Goal: Information Seeking & Learning: Learn about a topic

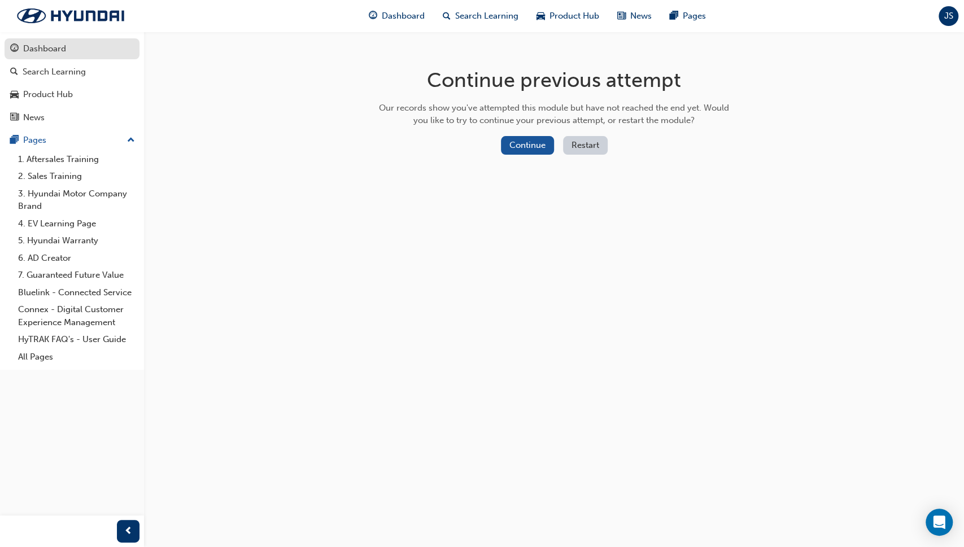
drag, startPoint x: 0, startPoint y: 0, endPoint x: 62, endPoint y: 45, distance: 76.4
click at [62, 45] on div "Dashboard" at bounding box center [44, 48] width 43 height 13
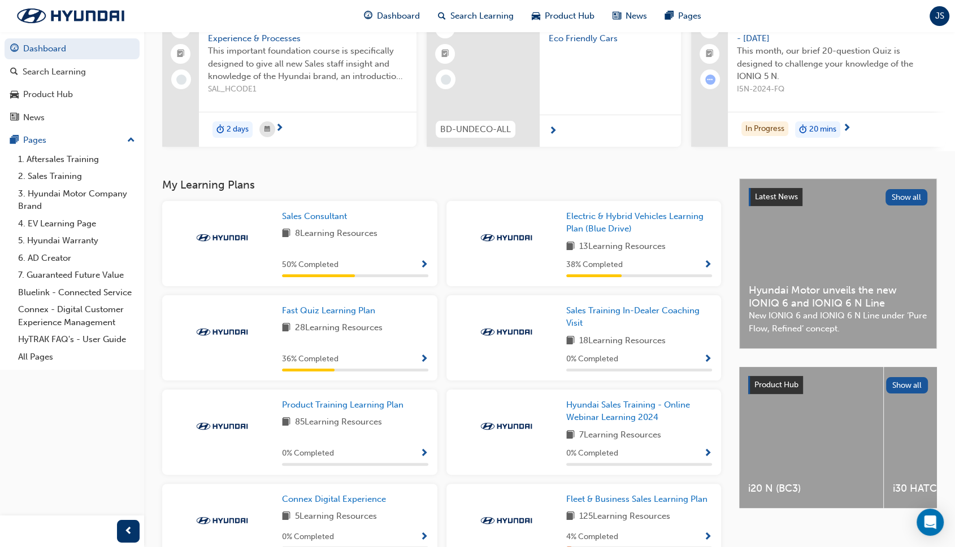
scroll to position [265, 0]
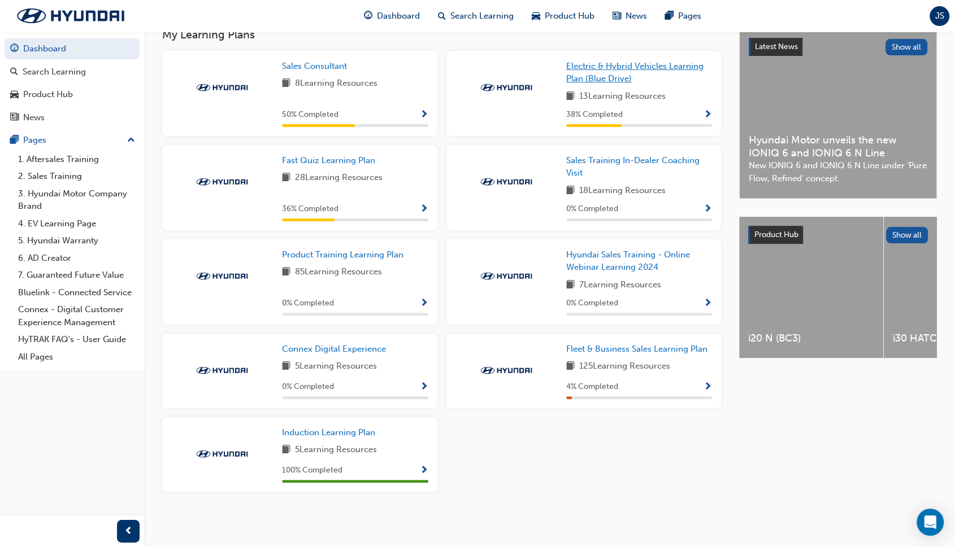
click at [600, 63] on span "Electric & Hybrid Vehicles Learning Plan (Blue Drive)" at bounding box center [634, 72] width 137 height 23
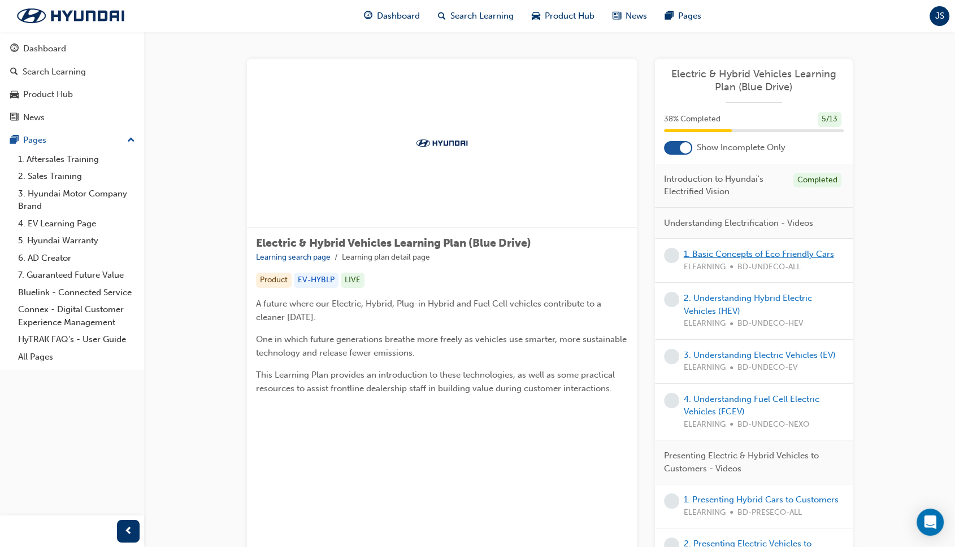
click at [730, 250] on link "1. Basic Concepts of Eco Friendly Cars" at bounding box center [758, 254] width 150 height 10
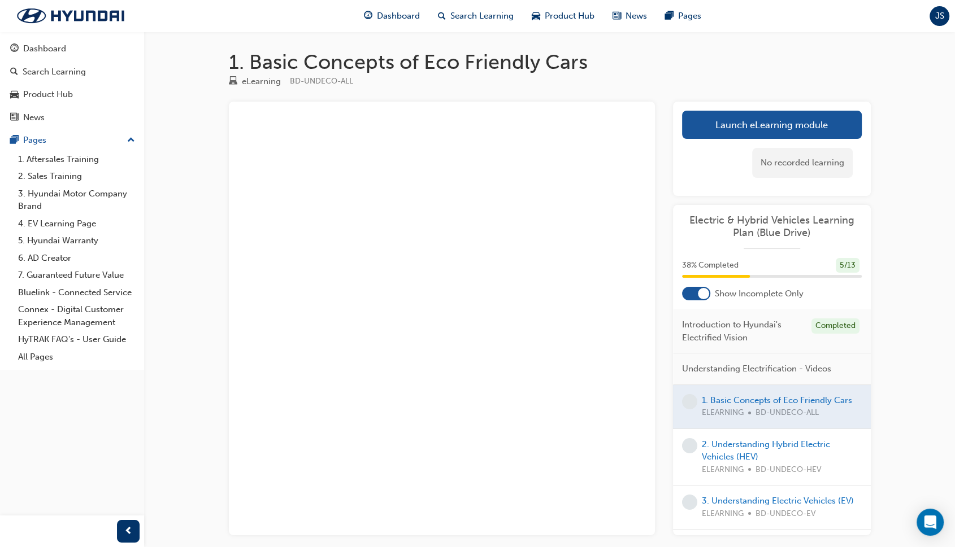
click at [735, 399] on div at bounding box center [772, 406] width 198 height 43
click at [741, 121] on link "Launch eLearning module" at bounding box center [772, 125] width 180 height 28
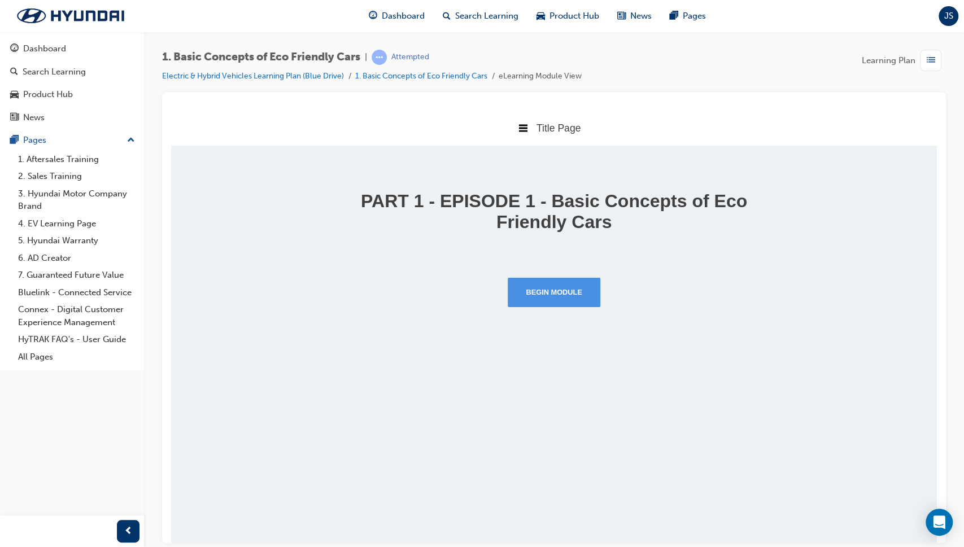
click at [584, 301] on button "Begin Module" at bounding box center [554, 291] width 93 height 29
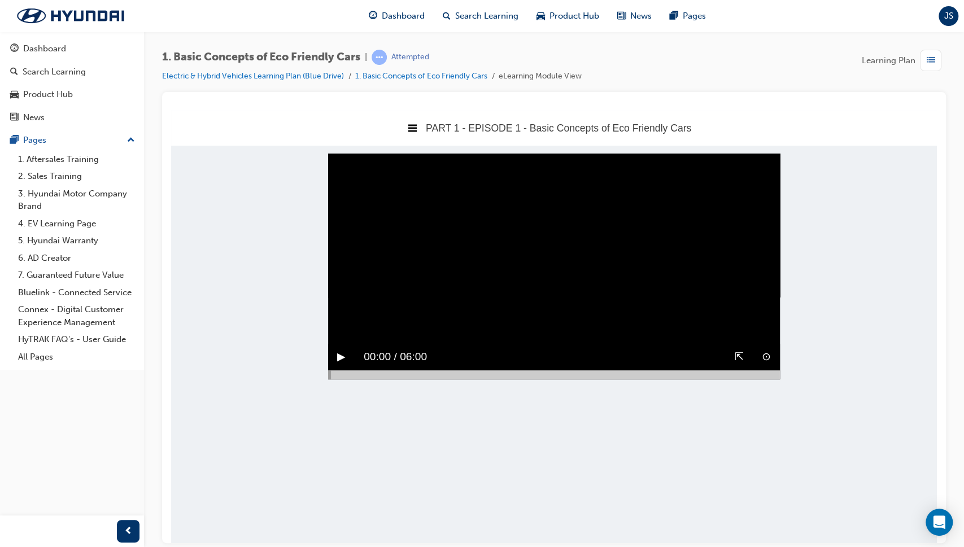
click at [693, 379] on div at bounding box center [554, 374] width 452 height 9
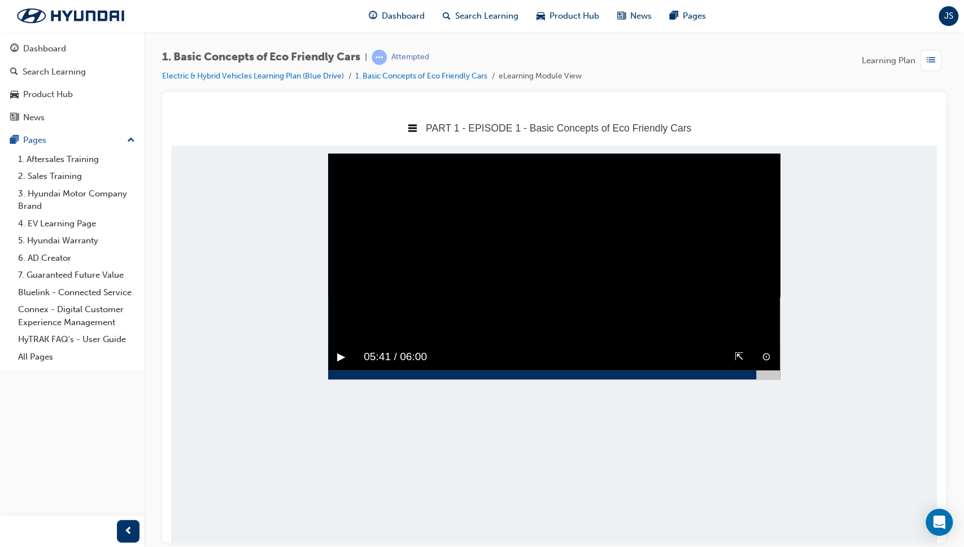
click at [756, 379] on div at bounding box center [554, 374] width 452 height 9
click at [776, 379] on div at bounding box center [554, 374] width 452 height 9
click at [340, 365] on button "▶︎" at bounding box center [341, 357] width 8 height 18
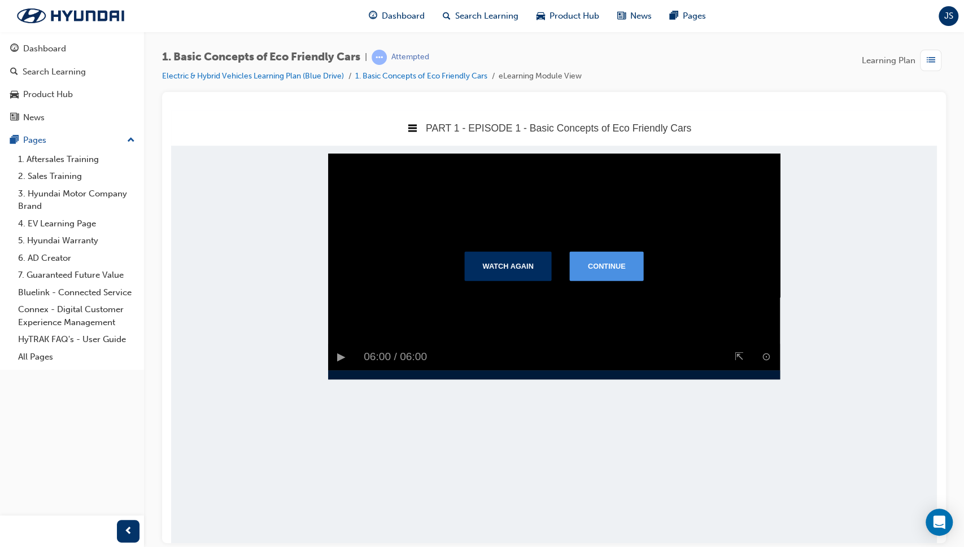
click at [591, 267] on button "Continue" at bounding box center [607, 265] width 74 height 29
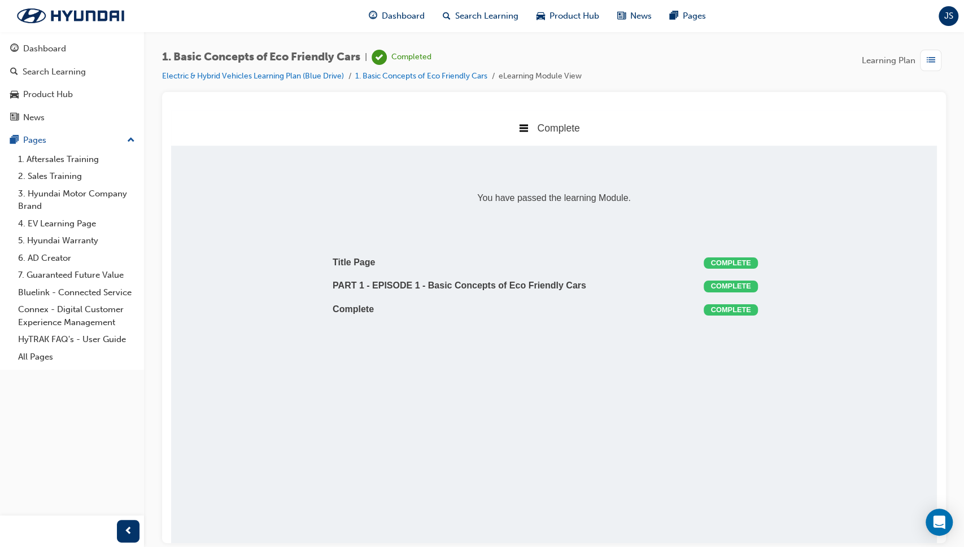
click at [535, 130] on div "Complete" at bounding box center [554, 128] width 766 height 36
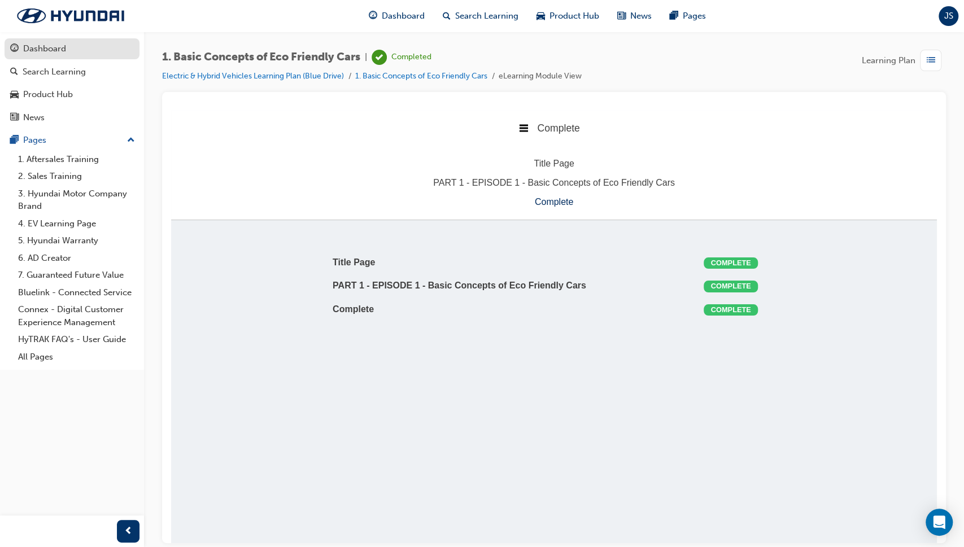
click at [50, 50] on div "Dashboard" at bounding box center [44, 48] width 43 height 13
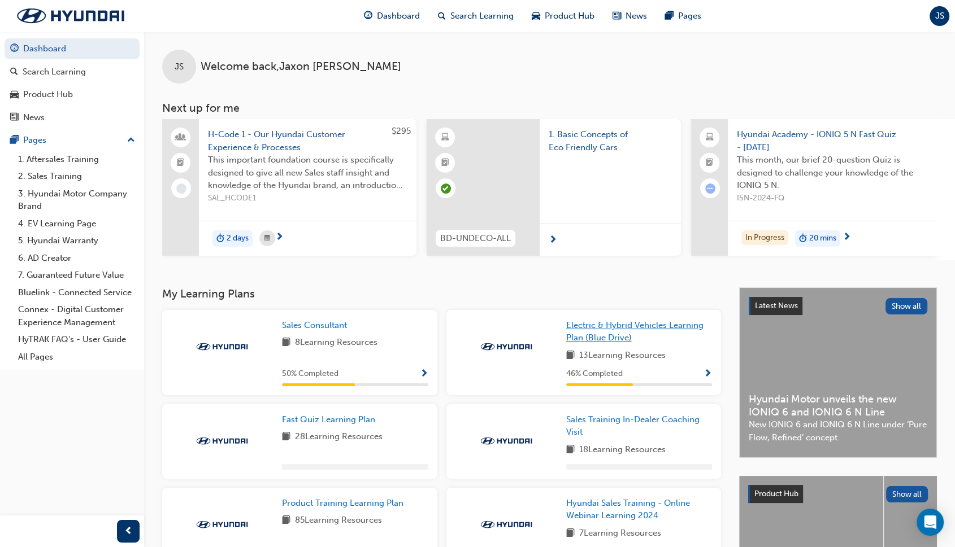
click at [600, 343] on span "Electric & Hybrid Vehicles Learning Plan (Blue Drive)" at bounding box center [634, 331] width 137 height 23
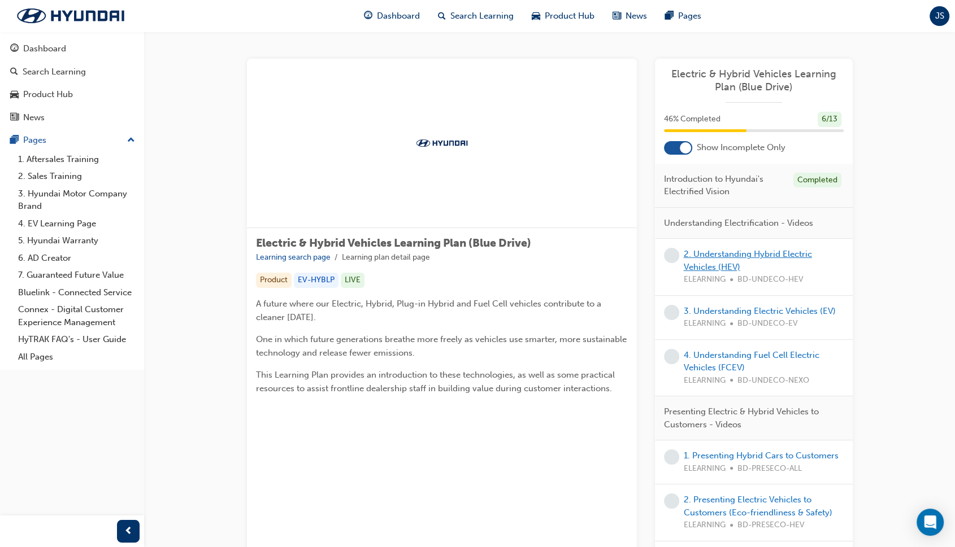
click at [733, 251] on link "2. Understanding Hybrid Electric Vehicles (HEV)" at bounding box center [747, 260] width 128 height 23
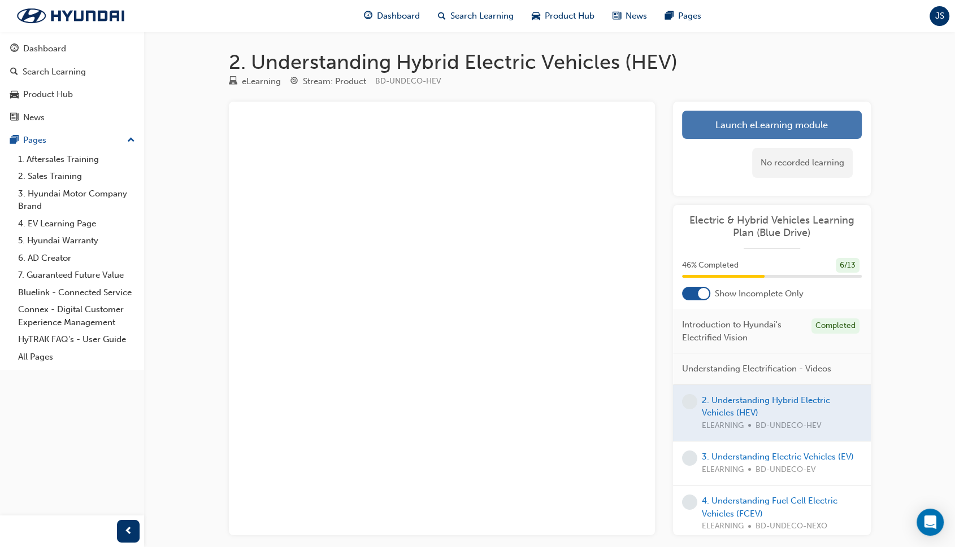
click at [752, 125] on link "Launch eLearning module" at bounding box center [772, 125] width 180 height 28
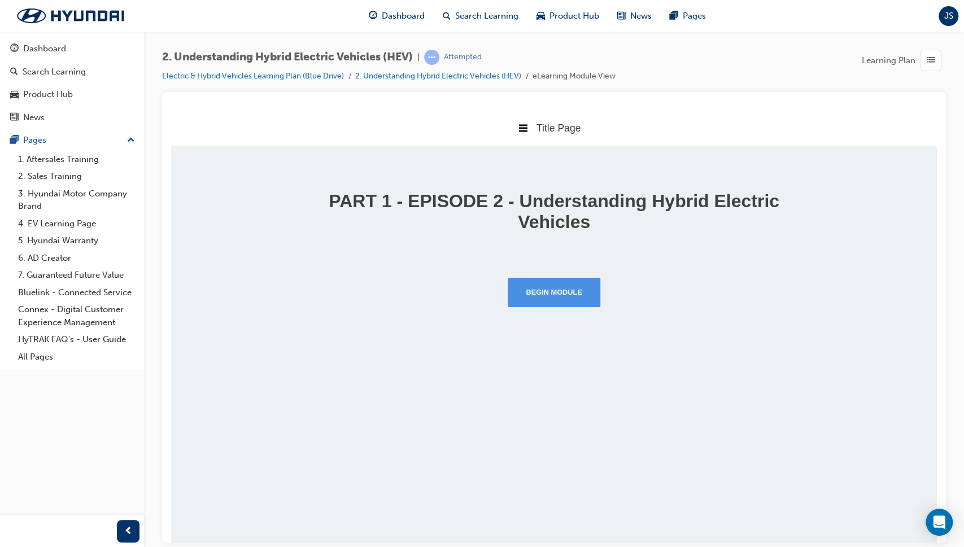
click at [567, 291] on button "Begin Module" at bounding box center [554, 291] width 93 height 29
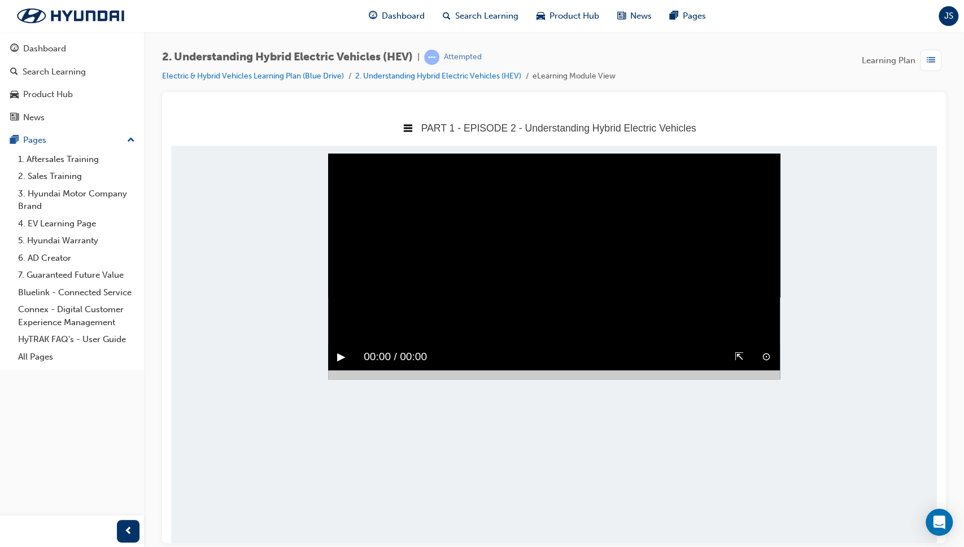
click at [342, 348] on button "▶︎" at bounding box center [341, 357] width 8 height 18
click at [665, 370] on div at bounding box center [554, 374] width 452 height 9
click at [708, 239] on div "Sorry, your browser does not support embedded videos. Download Instead ⊙ ⇱ ▶︎ 0…" at bounding box center [554, 266] width 452 height 226
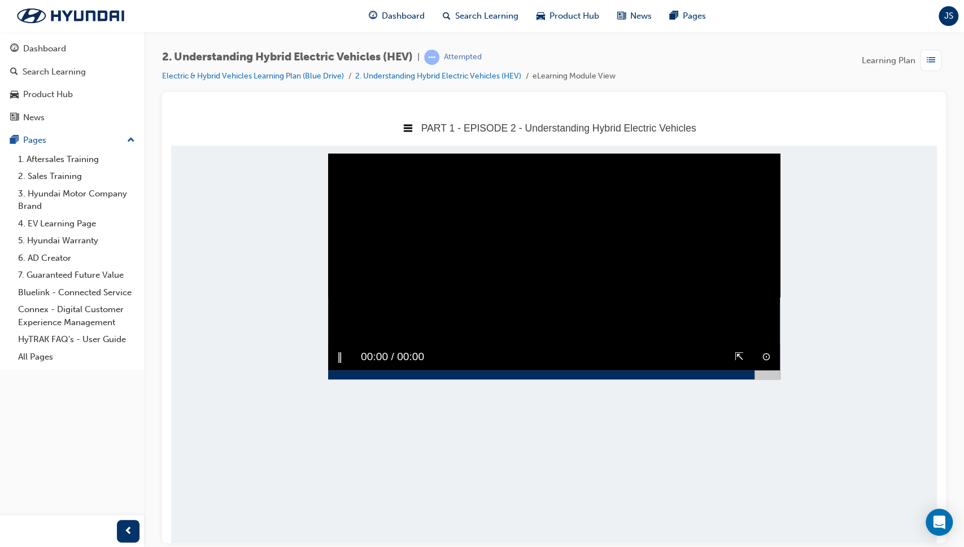
click at [755, 370] on div at bounding box center [554, 374] width 452 height 9
drag, startPoint x: 773, startPoint y: 232, endPoint x: 824, endPoint y: 232, distance: 51.4
click at [824, 232] on body "PART 1 - EPISODE 2 - Understanding Hybrid Electric Vehicles Title Page PART 1 -…" at bounding box center [554, 326] width 766 height 433
click at [768, 379] on div at bounding box center [554, 374] width 452 height 9
click at [348, 370] on div "▶︎" at bounding box center [341, 356] width 27 height 27
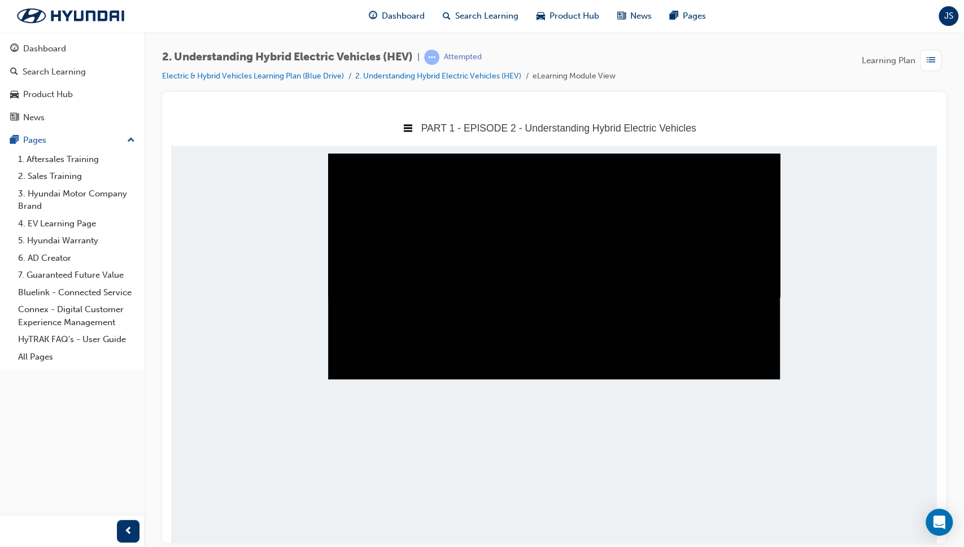
drag, startPoint x: 777, startPoint y: 401, endPoint x: 804, endPoint y: 400, distance: 26.6
click at [804, 400] on body "PART 1 - EPISODE 2 - Understanding Hybrid Electric Vehicles Title Page PART 1 -…" at bounding box center [554, 326] width 766 height 433
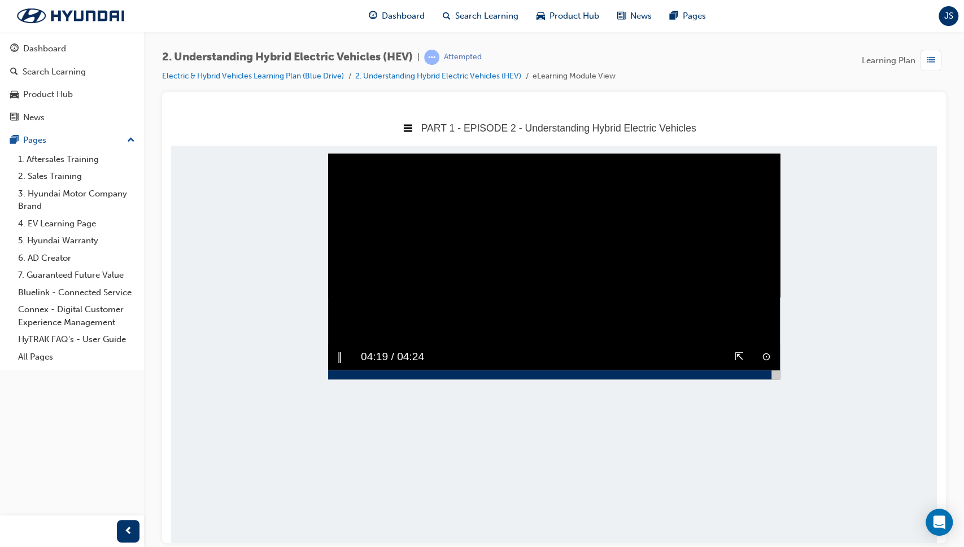
click at [772, 379] on div at bounding box center [549, 374] width 443 height 9
click at [343, 365] on button "▶︎" at bounding box center [341, 357] width 8 height 18
click at [333, 379] on div at bounding box center [554, 374] width 452 height 9
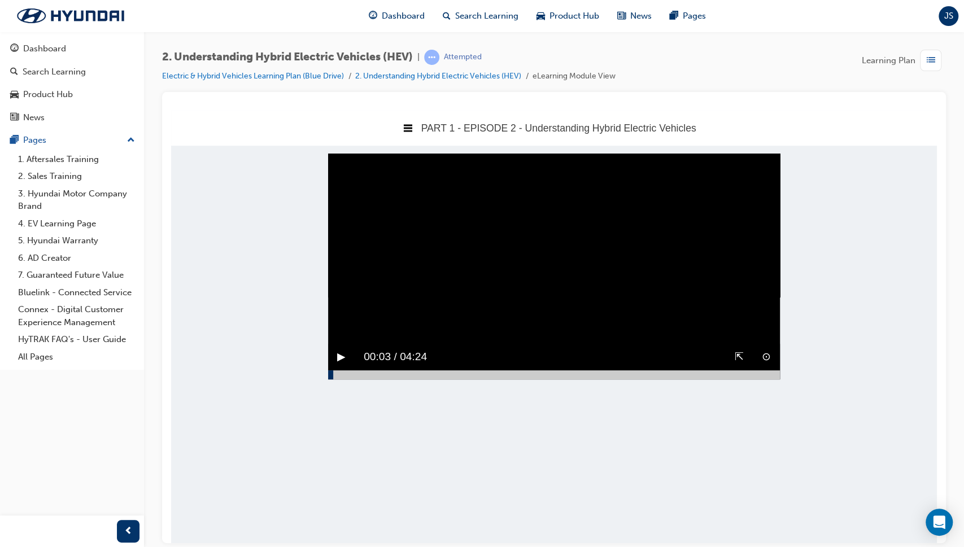
click at [777, 379] on div at bounding box center [554, 374] width 452 height 9
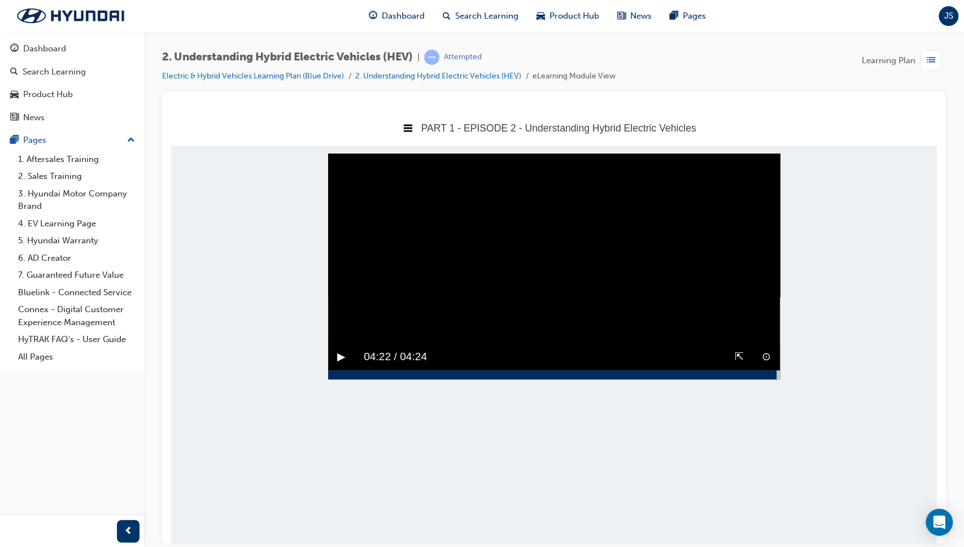
click at [348, 370] on div "▶︎" at bounding box center [341, 356] width 27 height 27
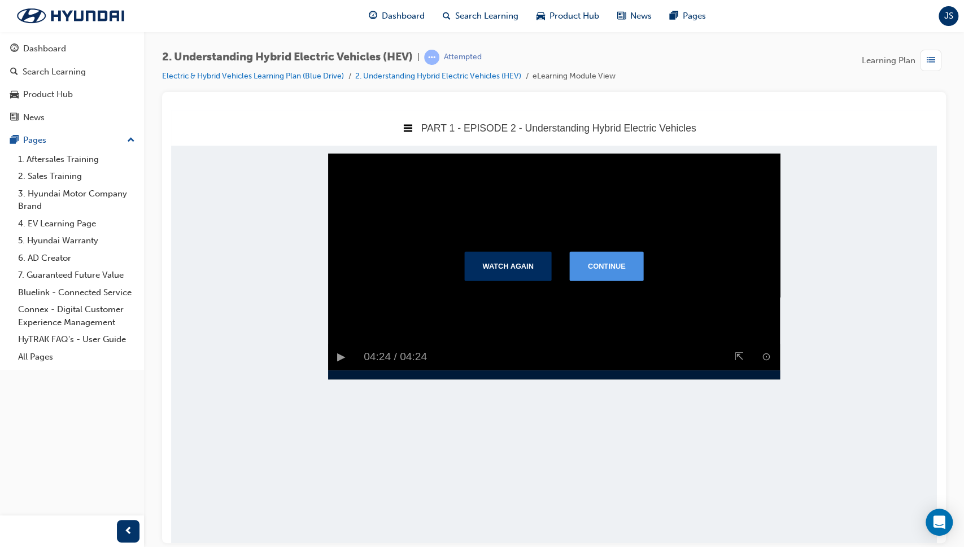
click at [608, 280] on button "Continue" at bounding box center [607, 265] width 74 height 29
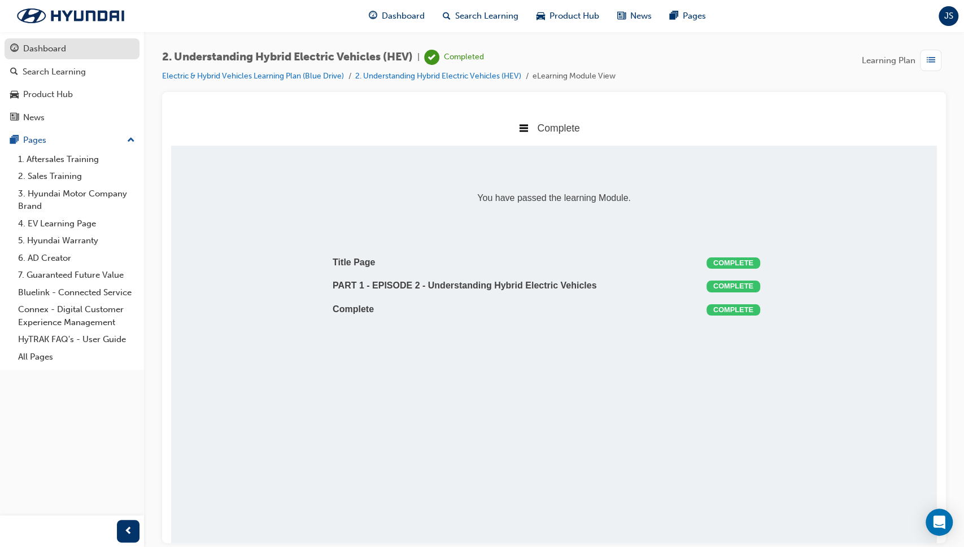
click at [29, 47] on div "Dashboard" at bounding box center [44, 48] width 43 height 13
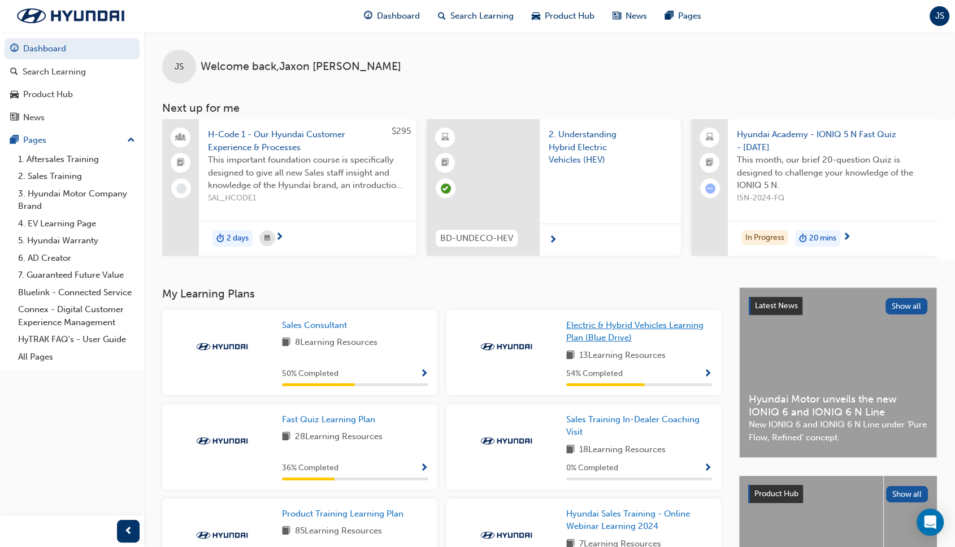
click at [606, 340] on span "Electric & Hybrid Vehicles Learning Plan (Blue Drive)" at bounding box center [634, 331] width 137 height 23
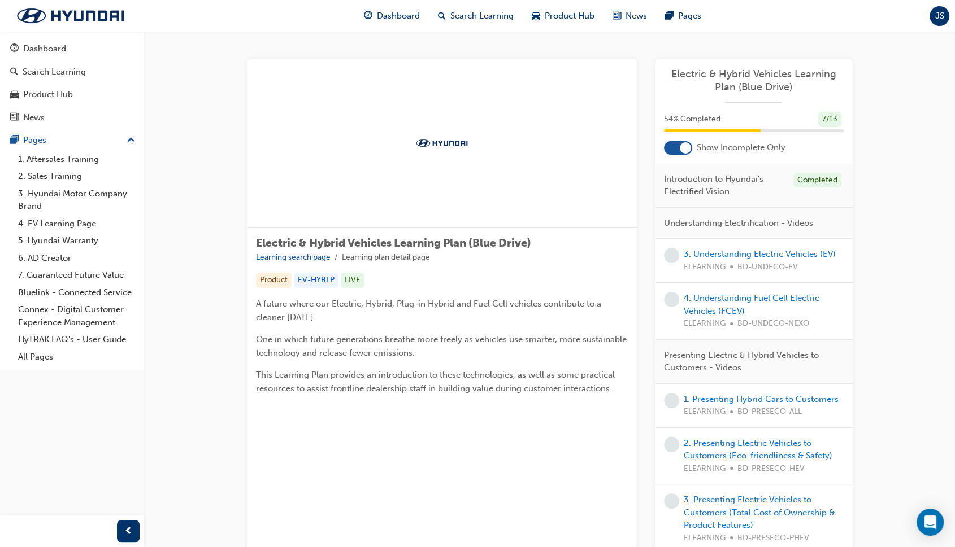
click at [758, 248] on div "3. Understanding Electric Vehicles (EV) ELEARNING BD-UNDECO-EV" at bounding box center [759, 260] width 152 height 25
click at [767, 254] on link "3. Understanding Electric Vehicles (EV)" at bounding box center [759, 254] width 152 height 10
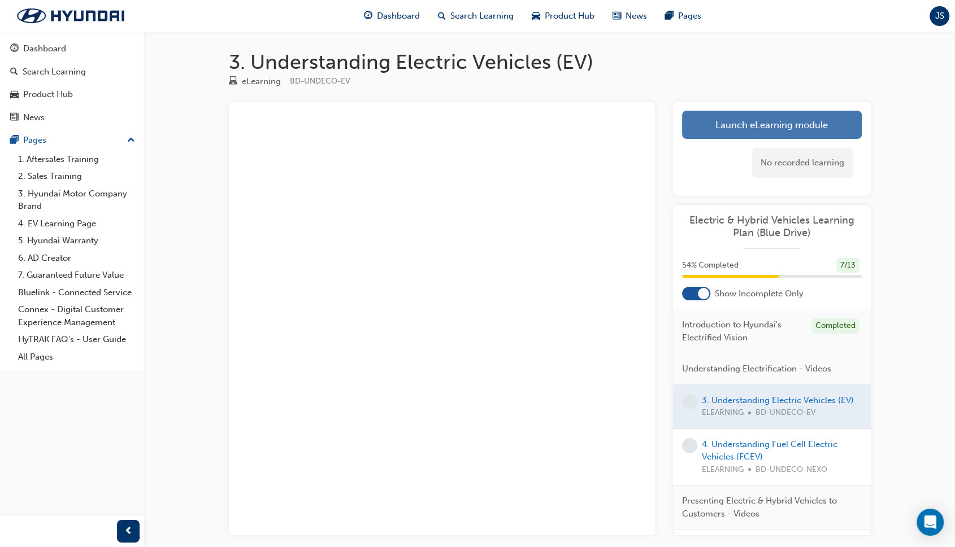
click at [778, 131] on link "Launch eLearning module" at bounding box center [772, 125] width 180 height 28
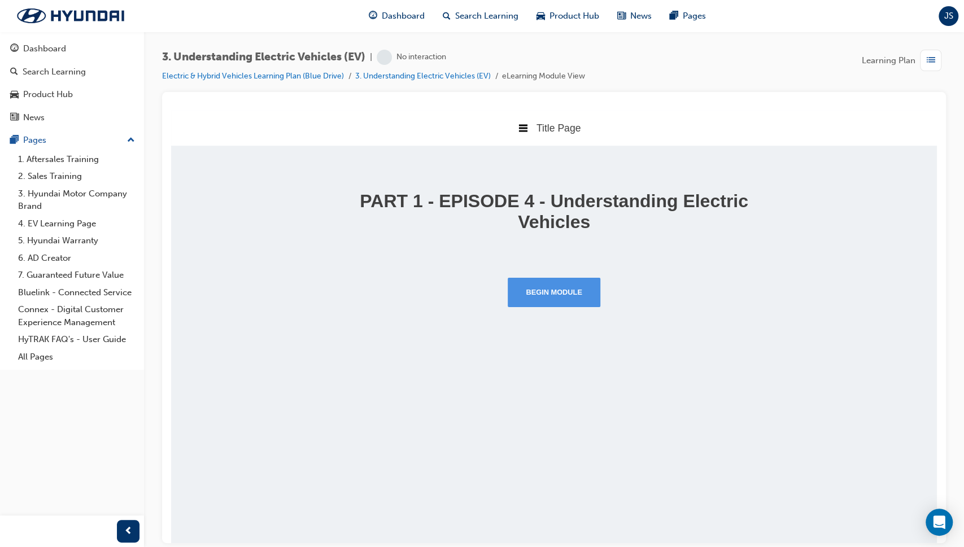
click at [551, 294] on button "Begin Module" at bounding box center [554, 291] width 93 height 29
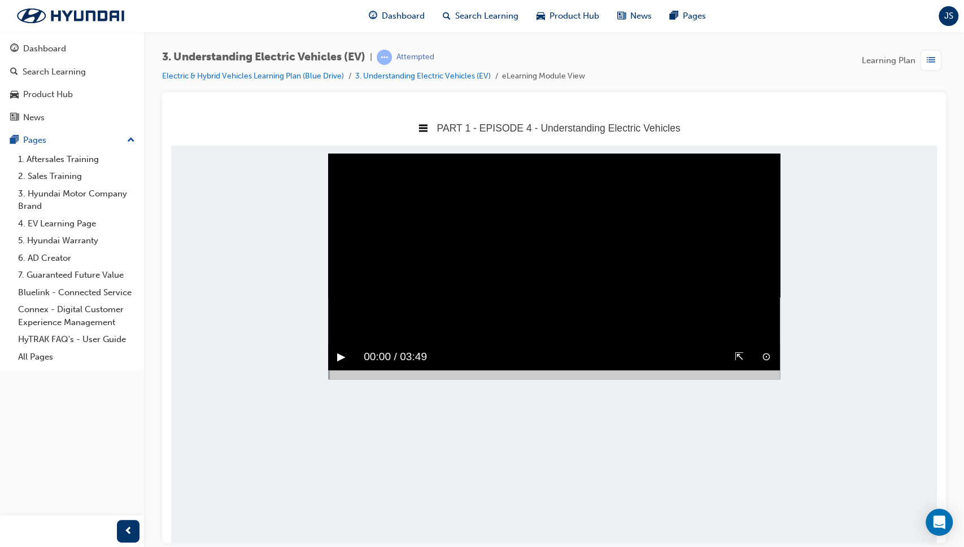
click at [773, 379] on div at bounding box center [554, 374] width 452 height 9
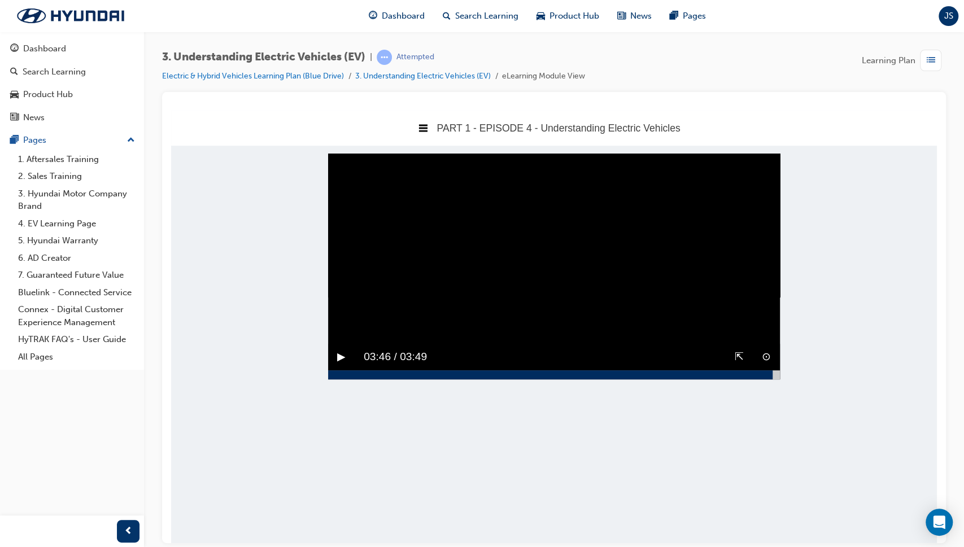
click at [343, 365] on button "▶︎" at bounding box center [341, 357] width 8 height 18
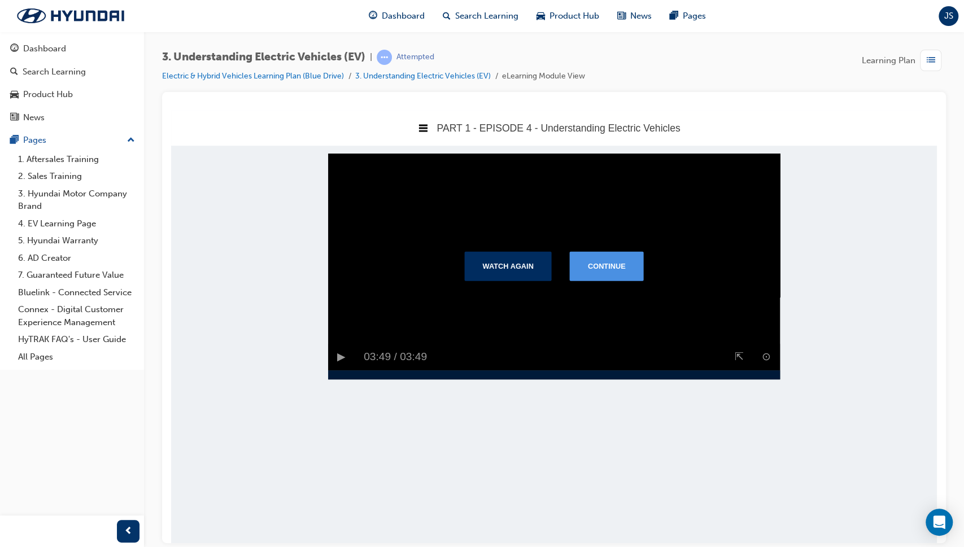
click at [604, 276] on button "Continue" at bounding box center [607, 265] width 74 height 29
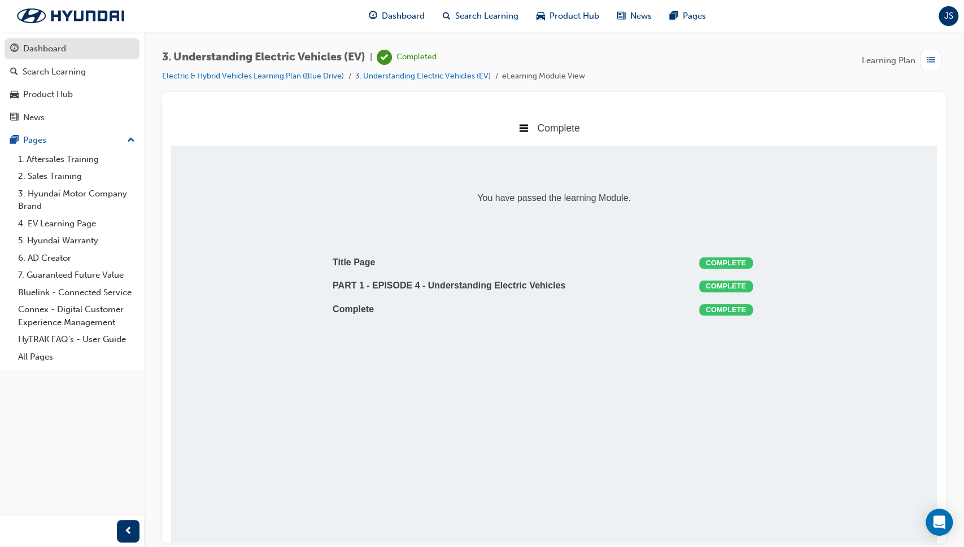
click at [53, 52] on div "Dashboard" at bounding box center [44, 48] width 43 height 13
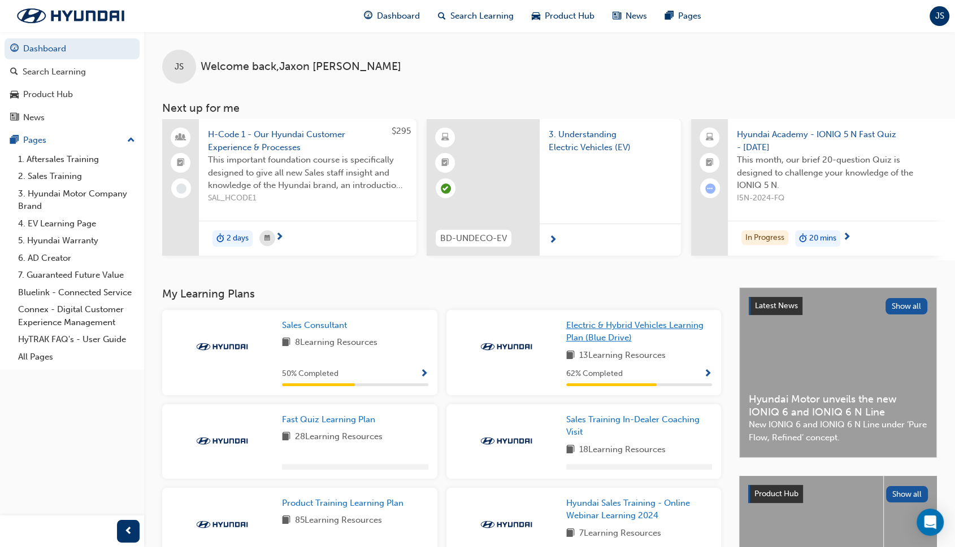
click at [595, 337] on span "Electric & Hybrid Vehicles Learning Plan (Blue Drive)" at bounding box center [634, 331] width 137 height 23
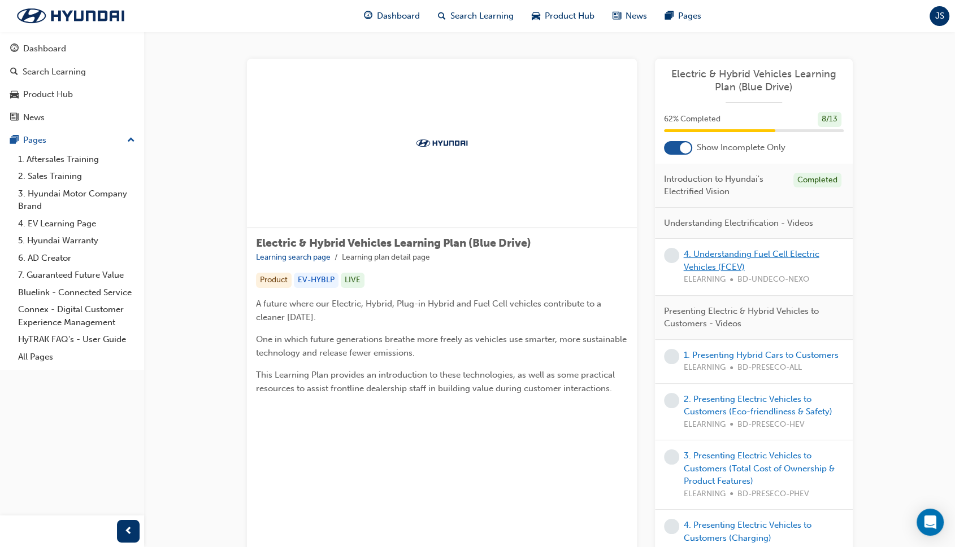
click at [738, 254] on link "4. Understanding Fuel Cell Electric Vehicles (FCEV)" at bounding box center [751, 260] width 136 height 23
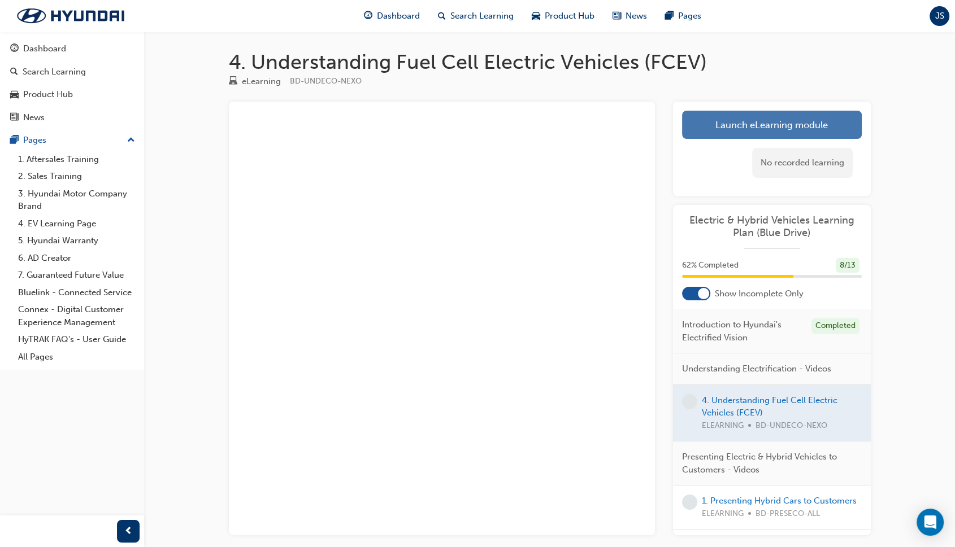
click at [741, 120] on link "Launch eLearning module" at bounding box center [772, 125] width 180 height 28
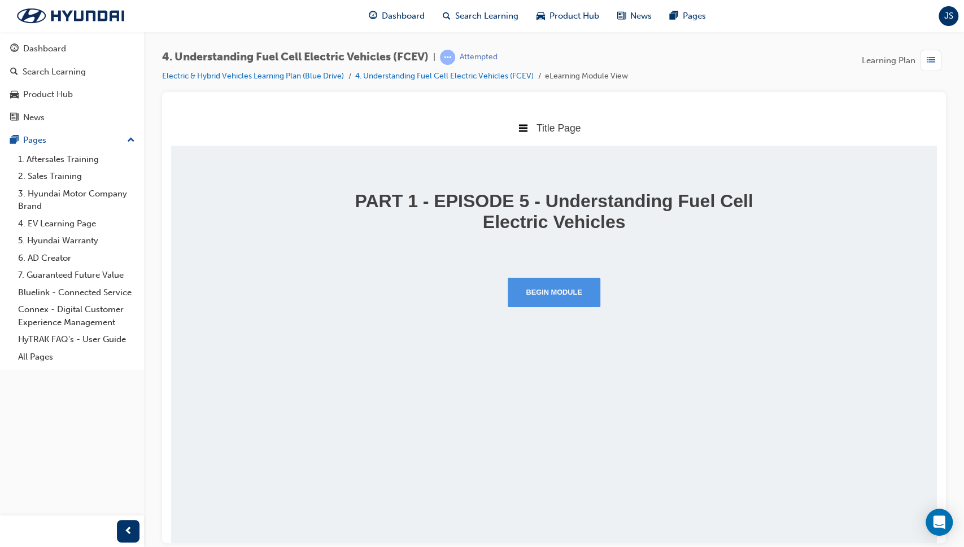
click at [584, 303] on button "Begin Module" at bounding box center [554, 291] width 93 height 29
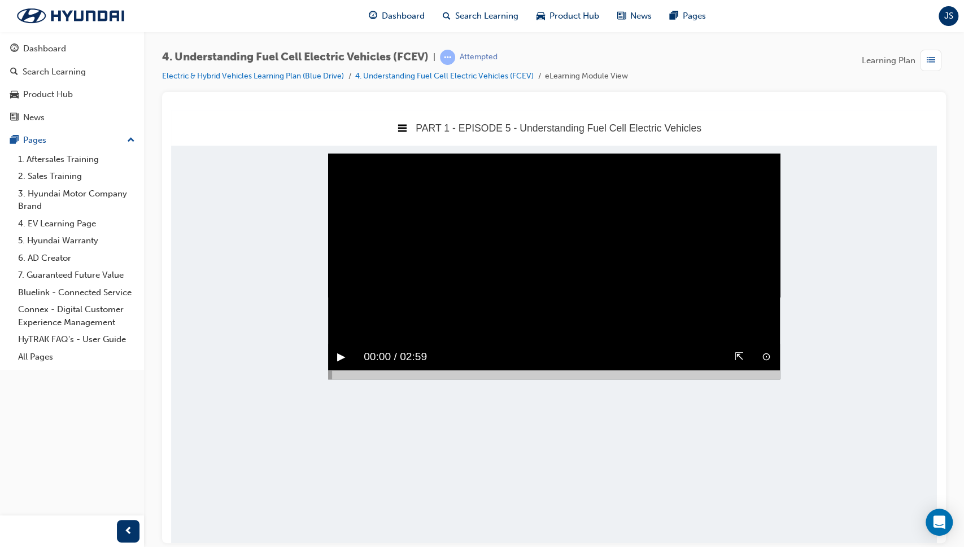
click at [767, 379] on div at bounding box center [554, 374] width 452 height 9
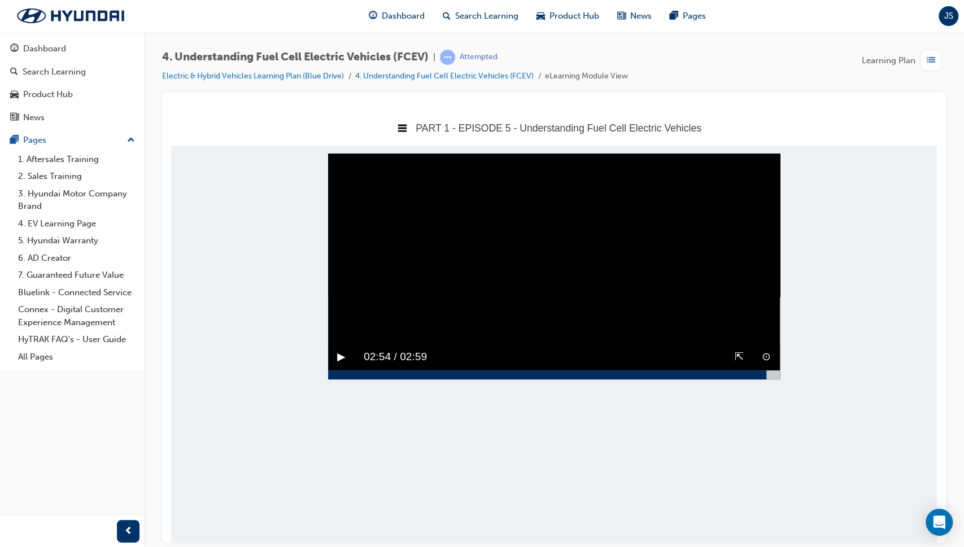
click at [341, 365] on button "▶︎" at bounding box center [341, 357] width 8 height 18
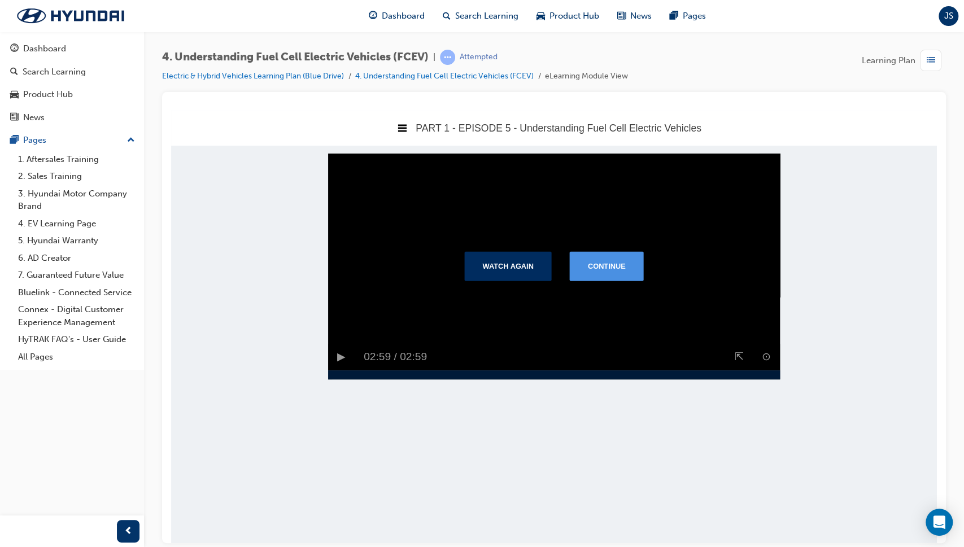
click at [611, 279] on button "Continue" at bounding box center [607, 265] width 74 height 29
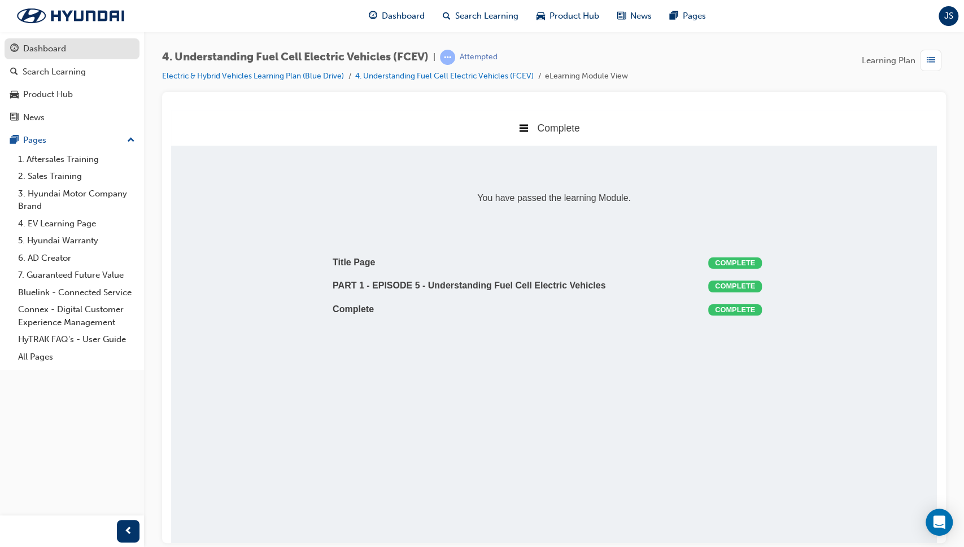
click at [63, 49] on div "Dashboard" at bounding box center [44, 48] width 43 height 13
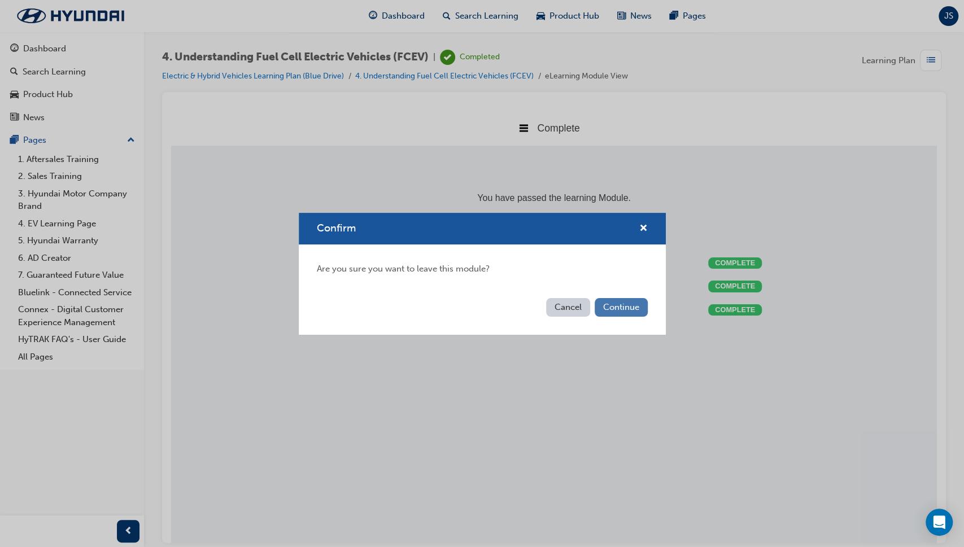
click at [636, 307] on button "Continue" at bounding box center [621, 307] width 53 height 19
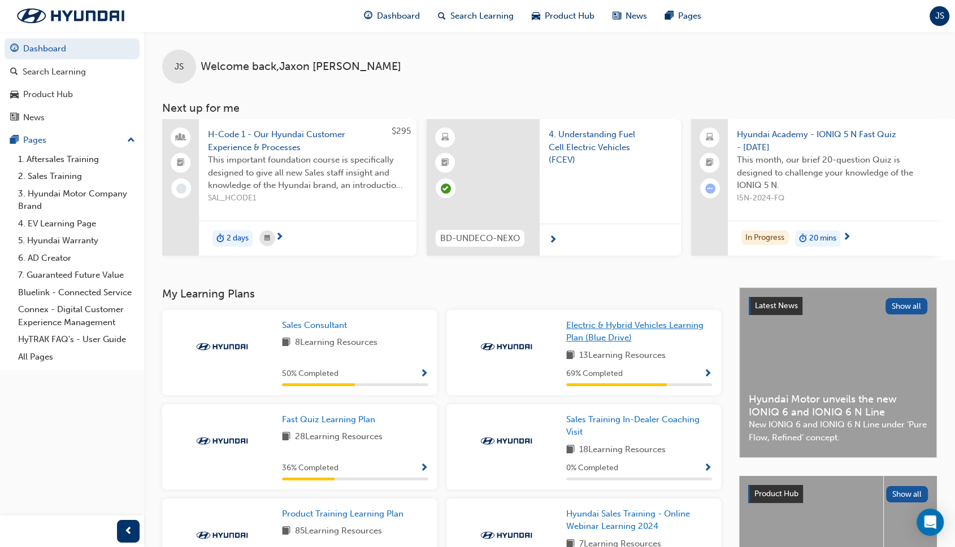
click at [633, 336] on link "Electric & Hybrid Vehicles Learning Plan (Blue Drive)" at bounding box center [639, 331] width 146 height 25
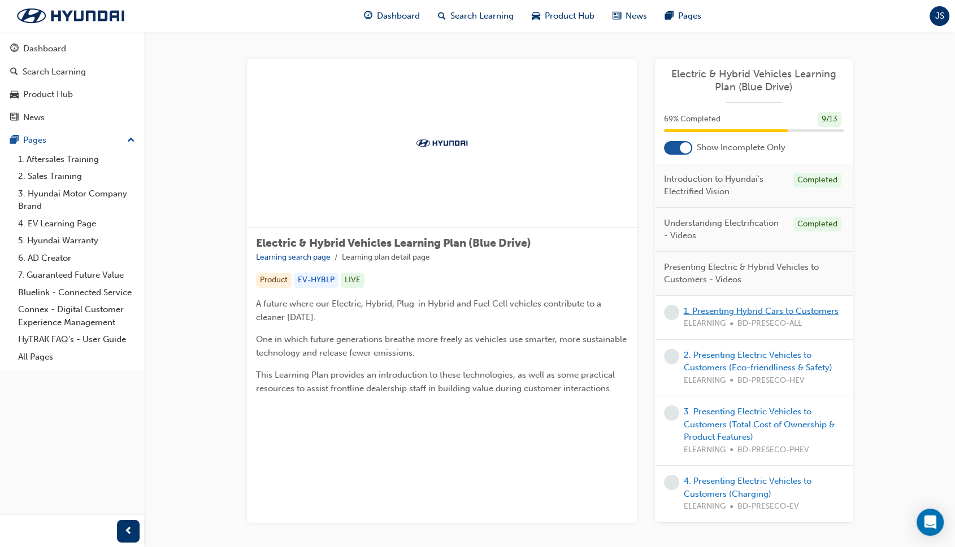
click at [739, 311] on link "1. Presenting Hybrid Cars to Customers" at bounding box center [760, 311] width 155 height 10
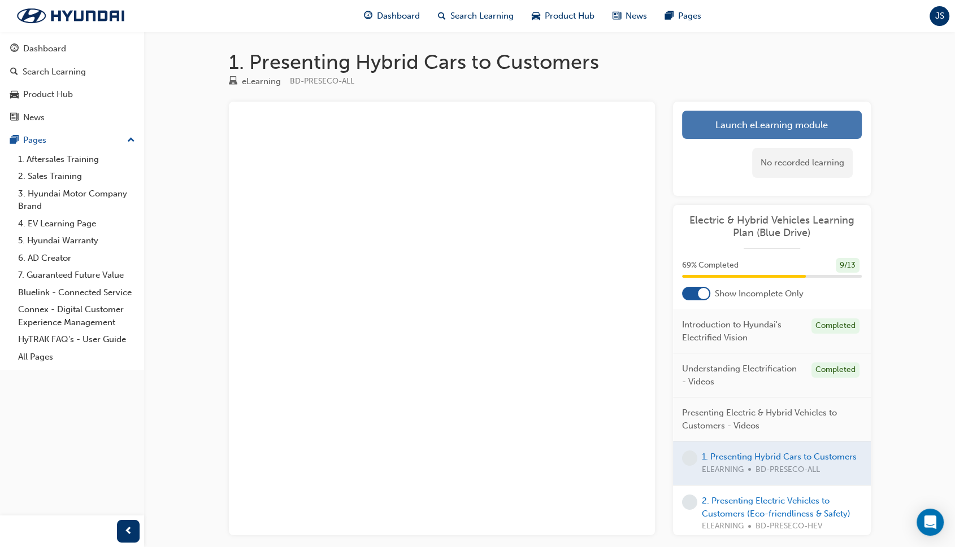
click at [752, 135] on link "Launch eLearning module" at bounding box center [772, 125] width 180 height 28
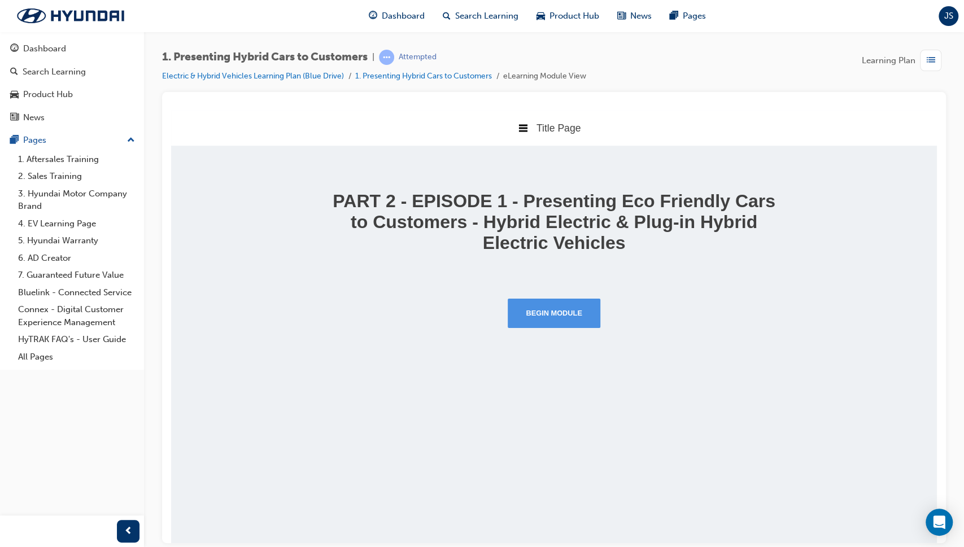
click at [565, 312] on button "Begin Module" at bounding box center [554, 312] width 93 height 29
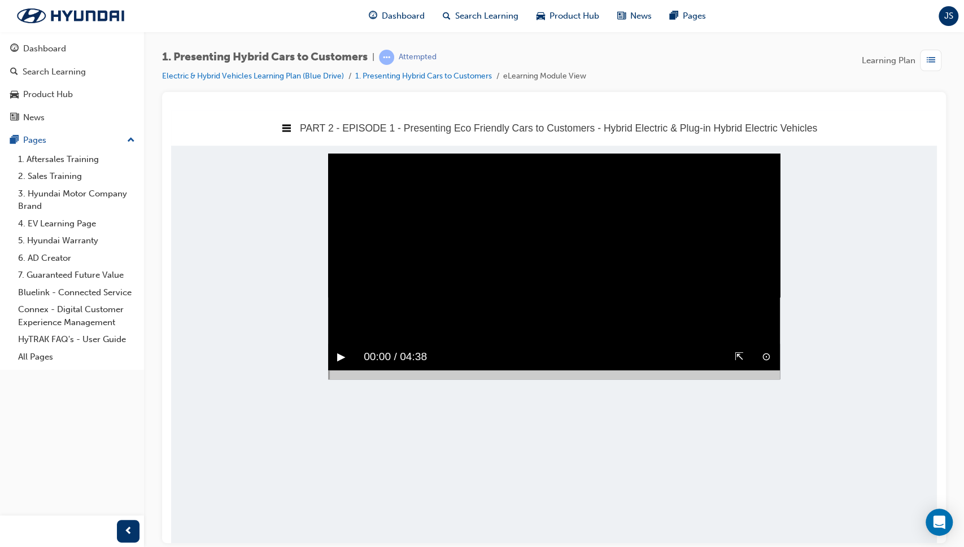
click at [776, 379] on div at bounding box center [554, 374] width 452 height 9
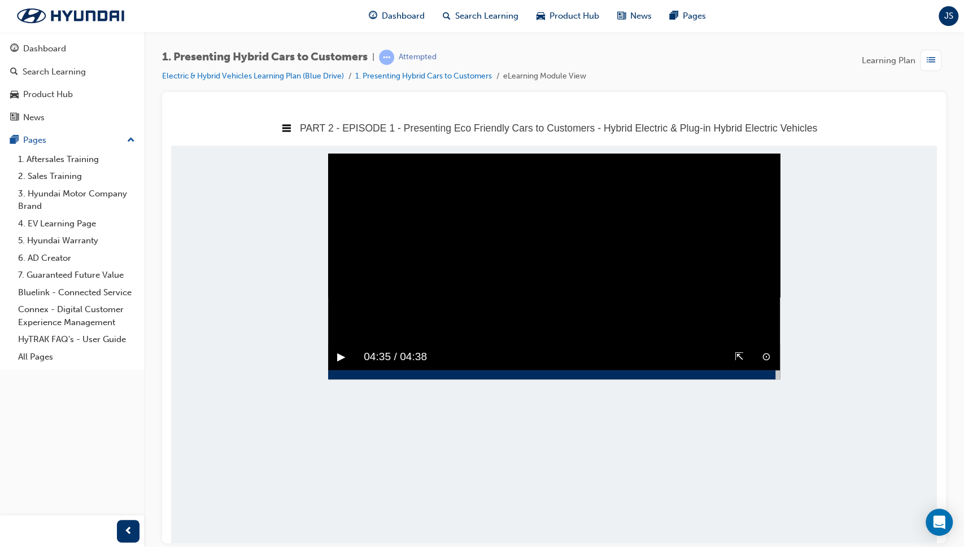
click at [337, 365] on button "▶︎" at bounding box center [341, 357] width 8 height 18
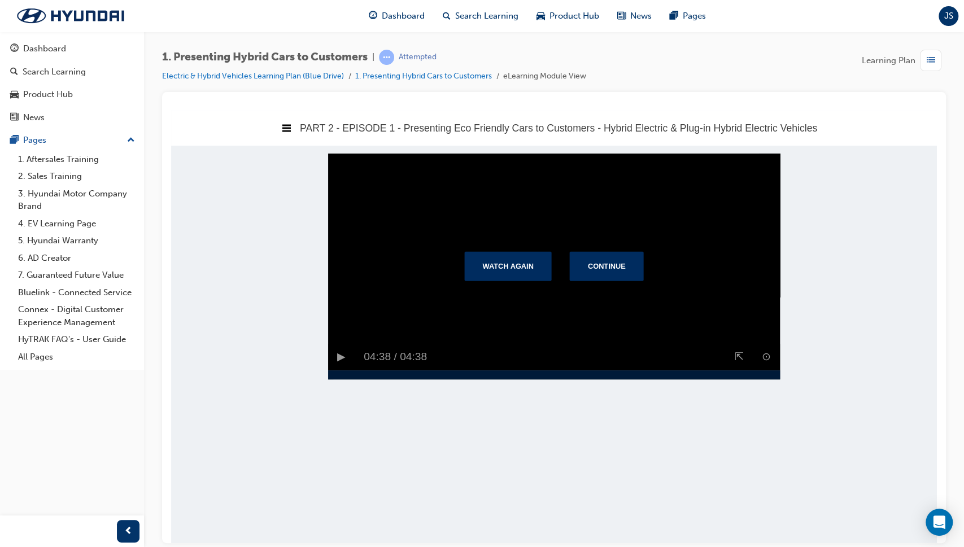
drag, startPoint x: 777, startPoint y: 400, endPoint x: 801, endPoint y: 397, distance: 24.5
click at [801, 397] on body "PART 2 - EPISODE 1 - Presenting Eco Friendly Cars to Customers - Hybrid Electri…" at bounding box center [554, 326] width 766 height 433
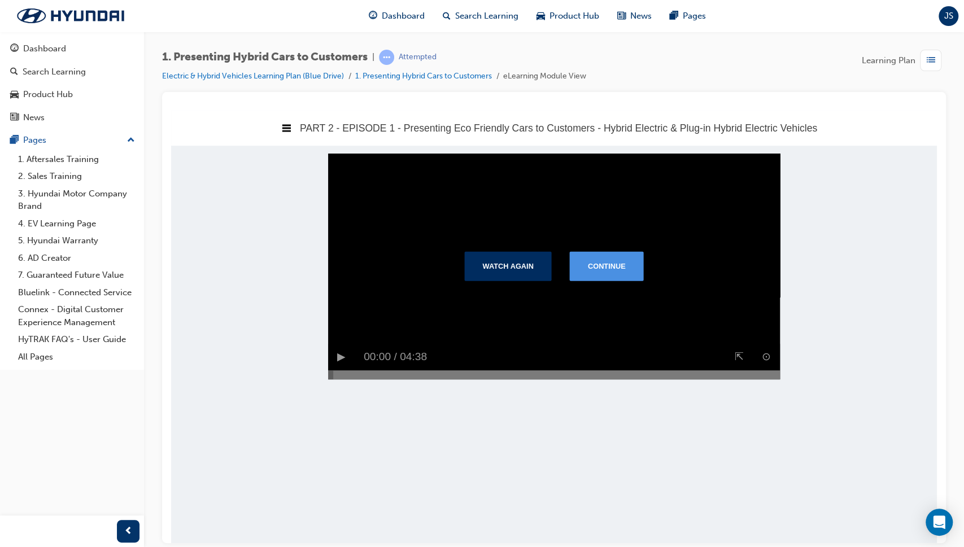
click at [607, 280] on button "Continue" at bounding box center [607, 265] width 74 height 29
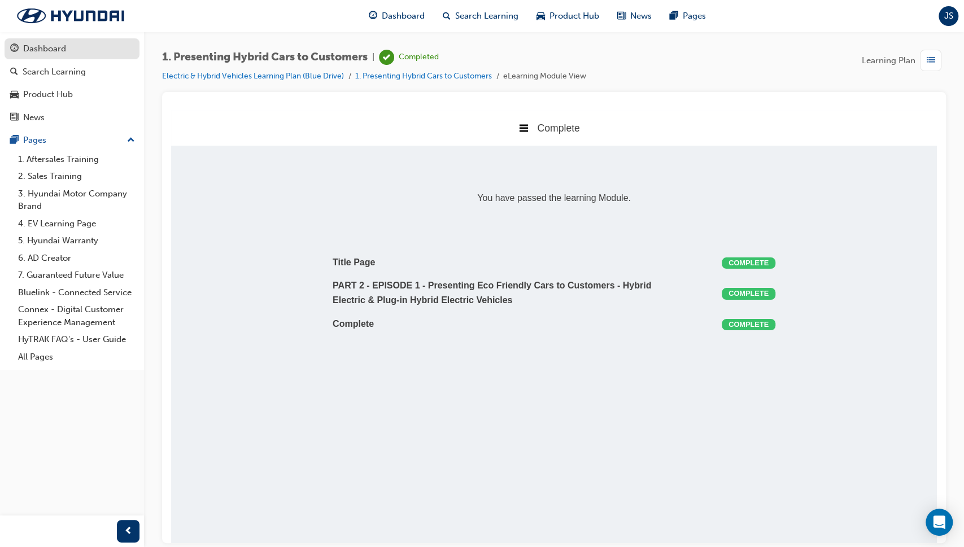
click at [81, 52] on div "Dashboard" at bounding box center [72, 49] width 124 height 14
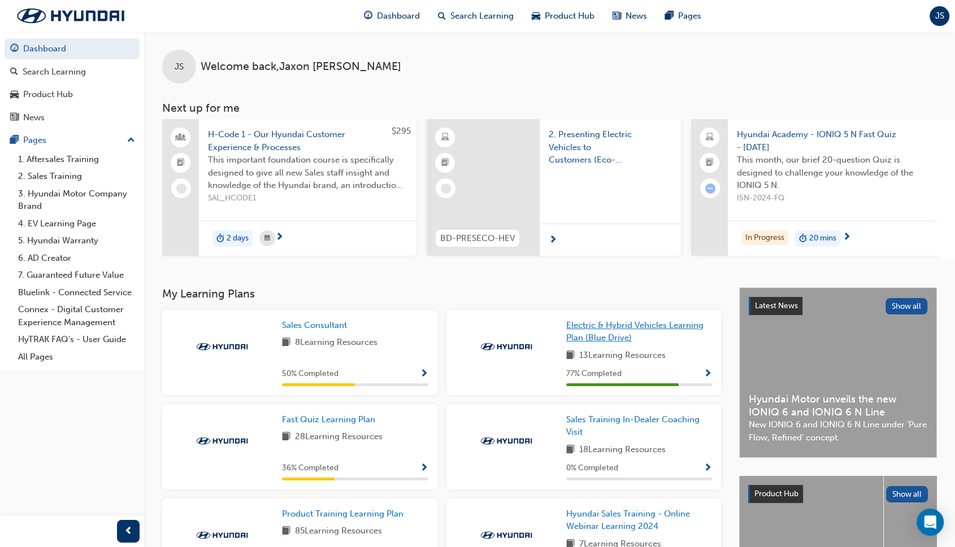
click at [593, 337] on span "Electric & Hybrid Vehicles Learning Plan (Blue Drive)" at bounding box center [634, 331] width 137 height 23
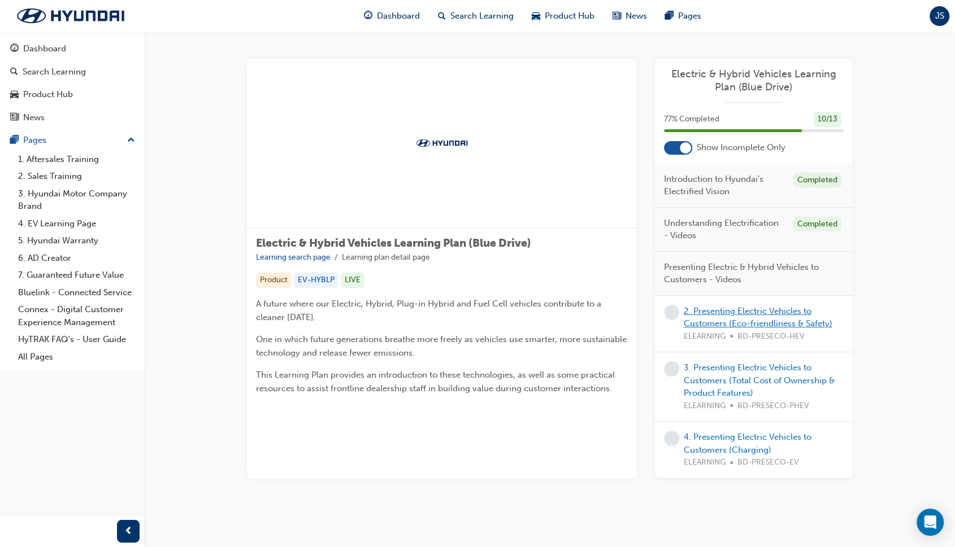
click at [713, 318] on link "2. Presenting Electric Vehicles to Customers (Eco-friendliness & Safety)" at bounding box center [757, 317] width 149 height 23
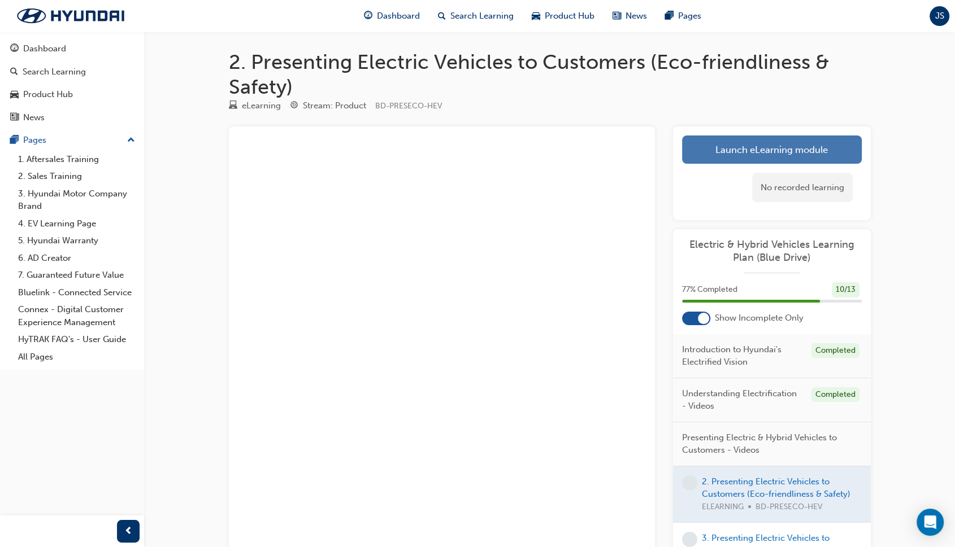
click at [777, 147] on link "Launch eLearning module" at bounding box center [772, 150] width 180 height 28
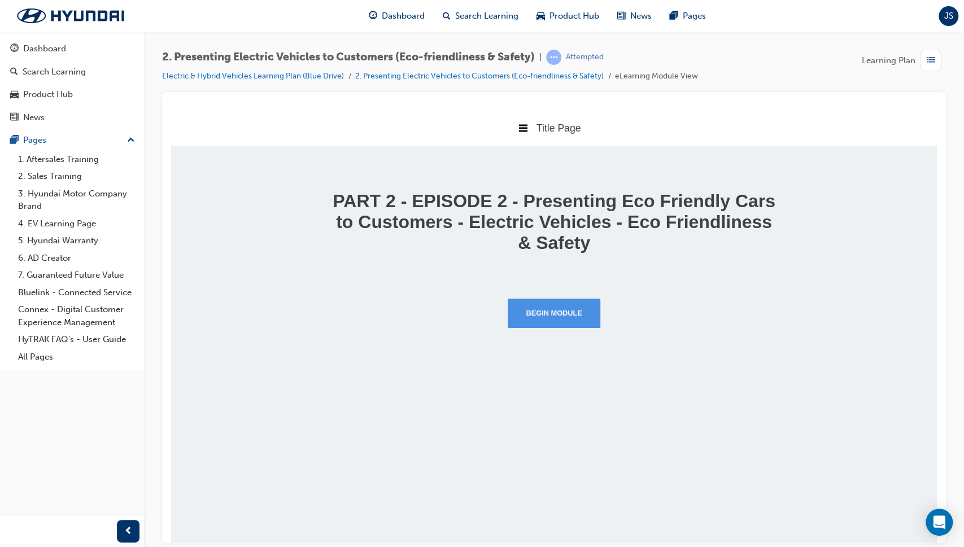
click at [553, 306] on button "Begin Module" at bounding box center [554, 312] width 93 height 29
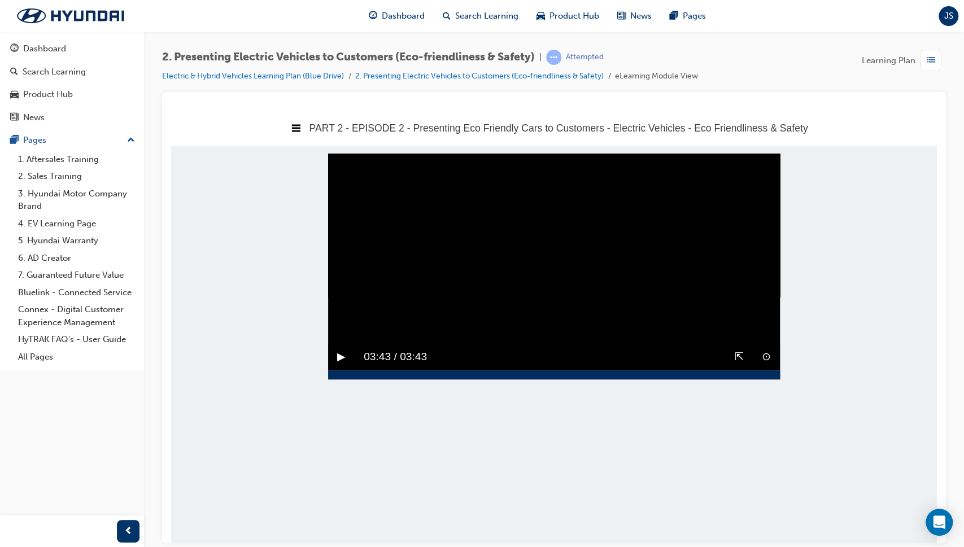
drag, startPoint x: 767, startPoint y: 400, endPoint x: 783, endPoint y: 399, distance: 15.9
click at [783, 399] on body "PART 2 - EPISODE 2 - Presenting Eco Friendly Cars to Customers - Electric Vehic…" at bounding box center [554, 326] width 766 height 433
click at [772, 379] on div at bounding box center [549, 374] width 443 height 9
click at [777, 379] on div at bounding box center [554, 374] width 452 height 9
click at [343, 365] on button "▶︎" at bounding box center [341, 357] width 8 height 18
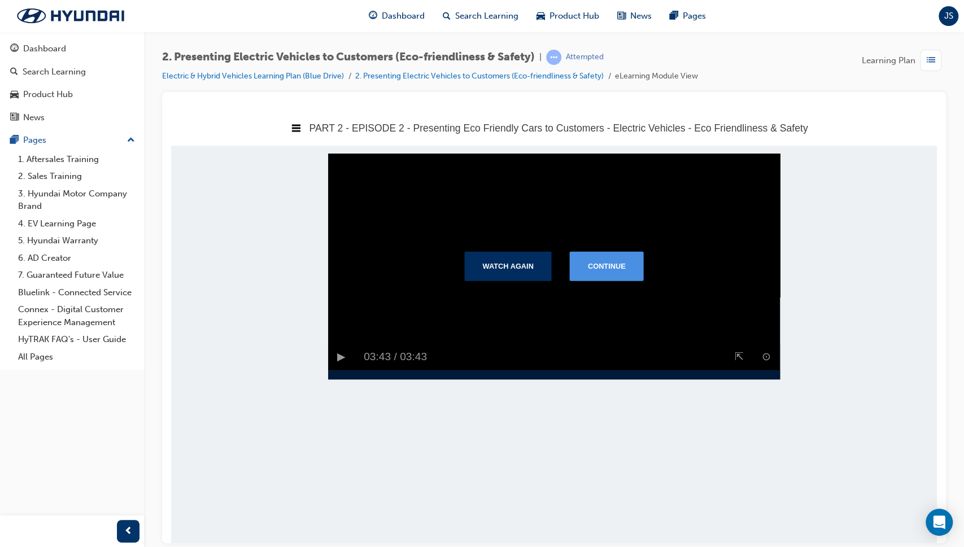
click at [601, 280] on button "Continue" at bounding box center [607, 265] width 74 height 29
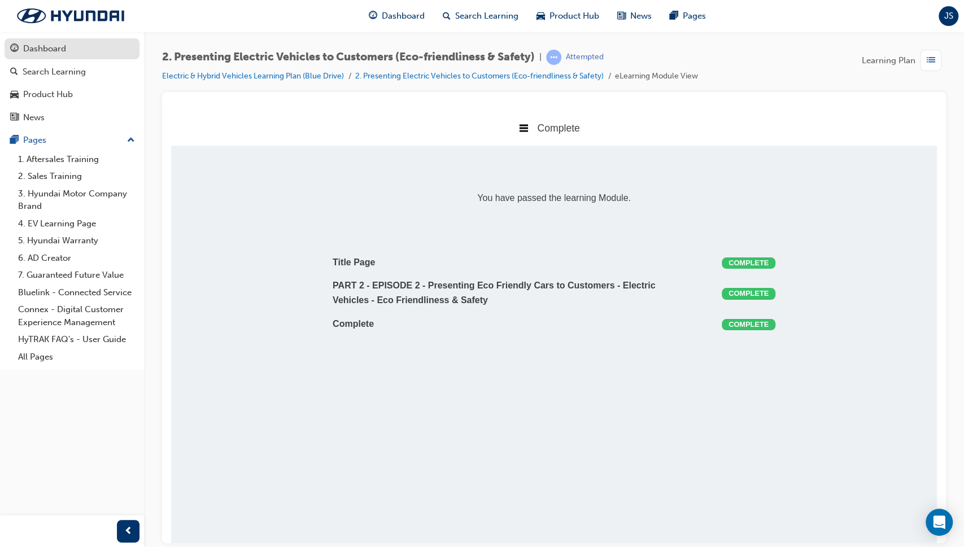
click at [77, 47] on div "Dashboard" at bounding box center [72, 49] width 124 height 14
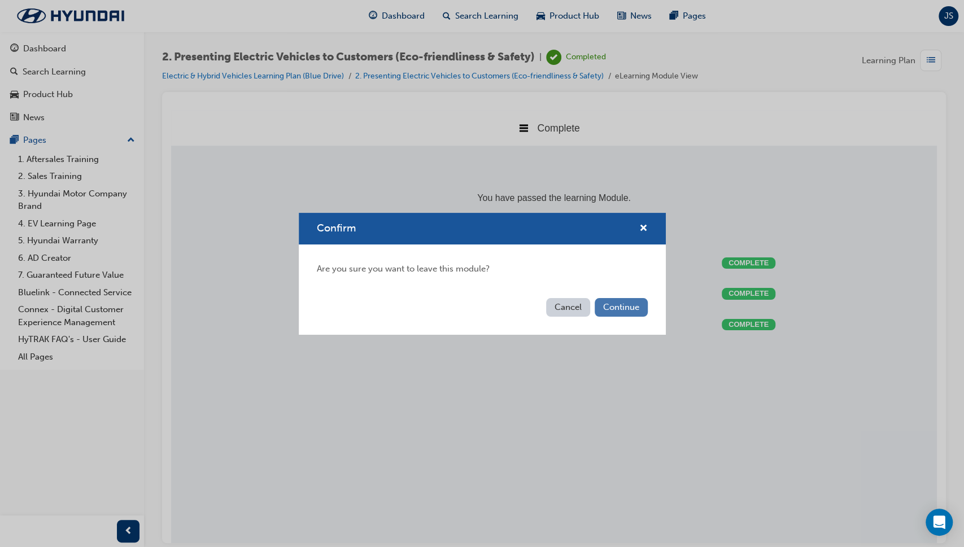
click at [619, 301] on button "Continue" at bounding box center [621, 307] width 53 height 19
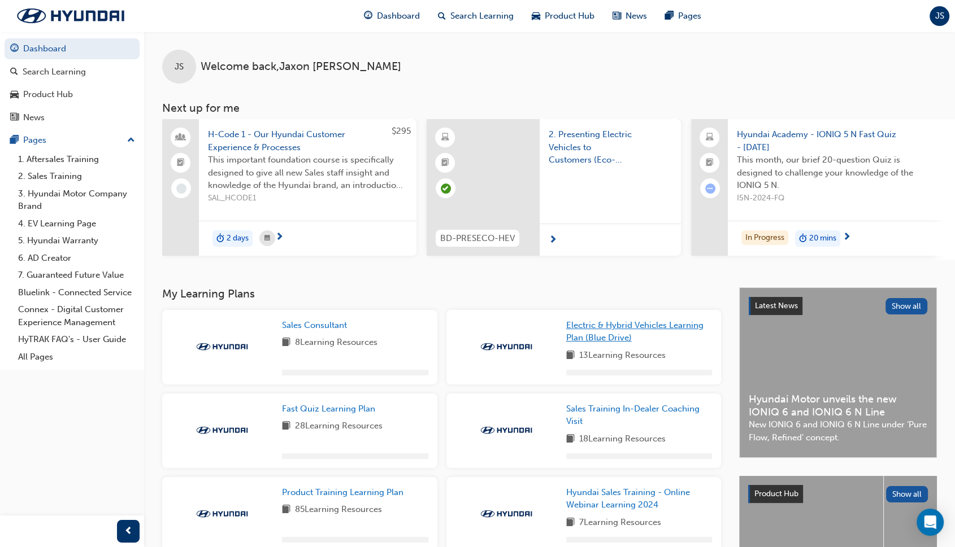
click at [609, 330] on span "Electric & Hybrid Vehicles Learning Plan (Blue Drive)" at bounding box center [634, 331] width 137 height 23
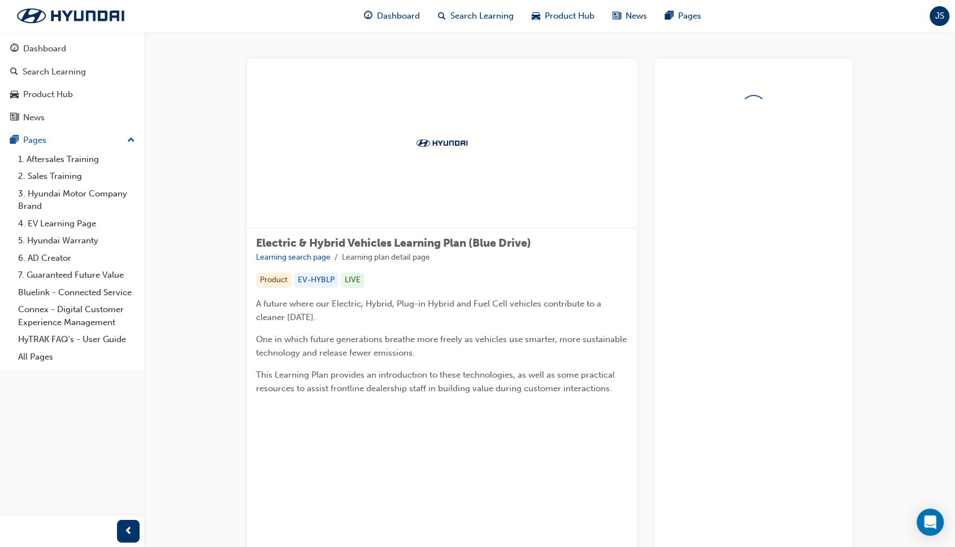
click at [665, 358] on div at bounding box center [754, 499] width 198 height 880
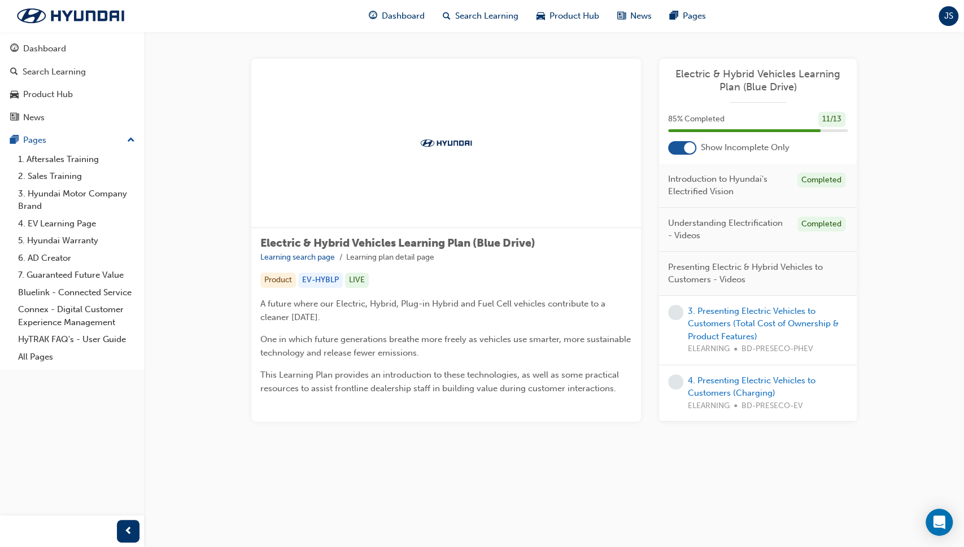
click at [739, 304] on div "3. Presenting Electric Vehicles to Customers (Total Cost of Ownership & Product…" at bounding box center [758, 330] width 198 height 69
click at [740, 315] on link "3. Presenting Electric Vehicles to Customers (Total Cost of Ownership & Product…" at bounding box center [763, 324] width 151 height 36
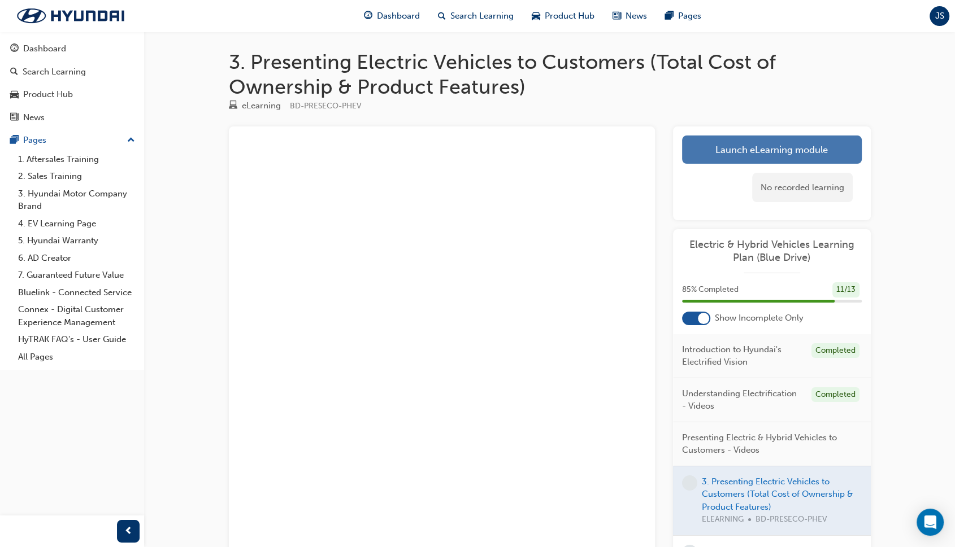
click at [800, 155] on link "Launch eLearning module" at bounding box center [772, 150] width 180 height 28
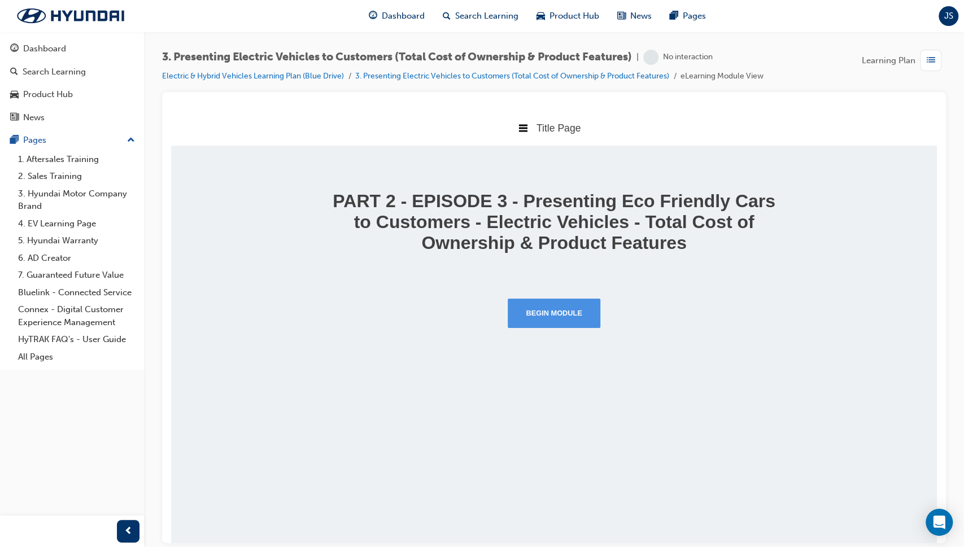
click at [541, 312] on button "Begin Module" at bounding box center [554, 312] width 93 height 29
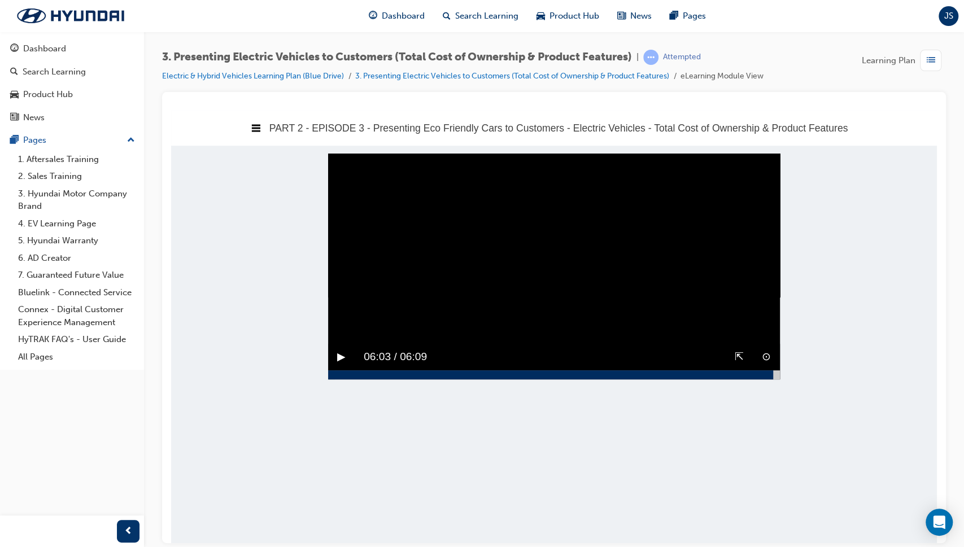
click at [773, 379] on div at bounding box center [554, 374] width 452 height 9
click at [344, 365] on button "▶︎" at bounding box center [341, 357] width 8 height 18
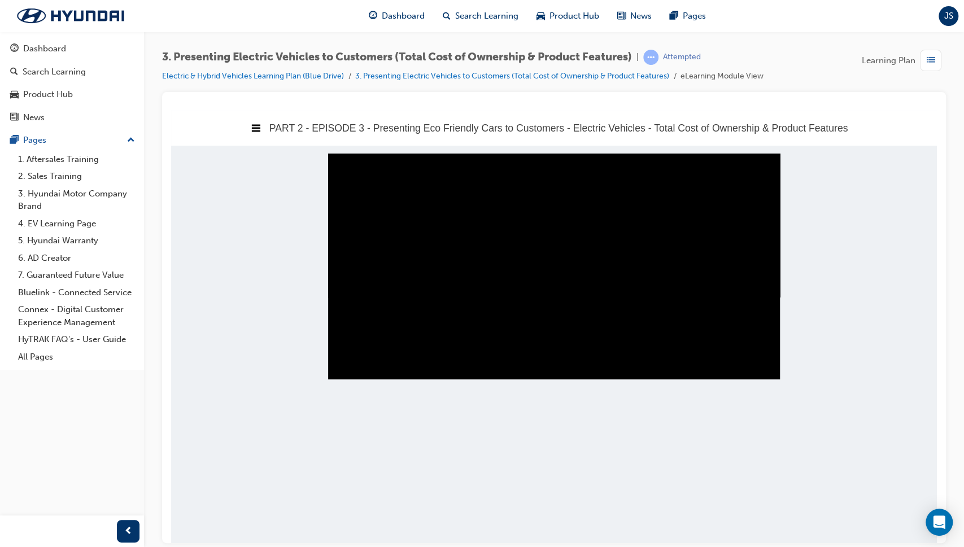
drag, startPoint x: 779, startPoint y: 402, endPoint x: 791, endPoint y: 401, distance: 12.5
click at [791, 401] on body "PART 2 - EPISODE 3 - Presenting Eco Friendly Cars to Customers - Electric Vehic…" at bounding box center [554, 326] width 766 height 433
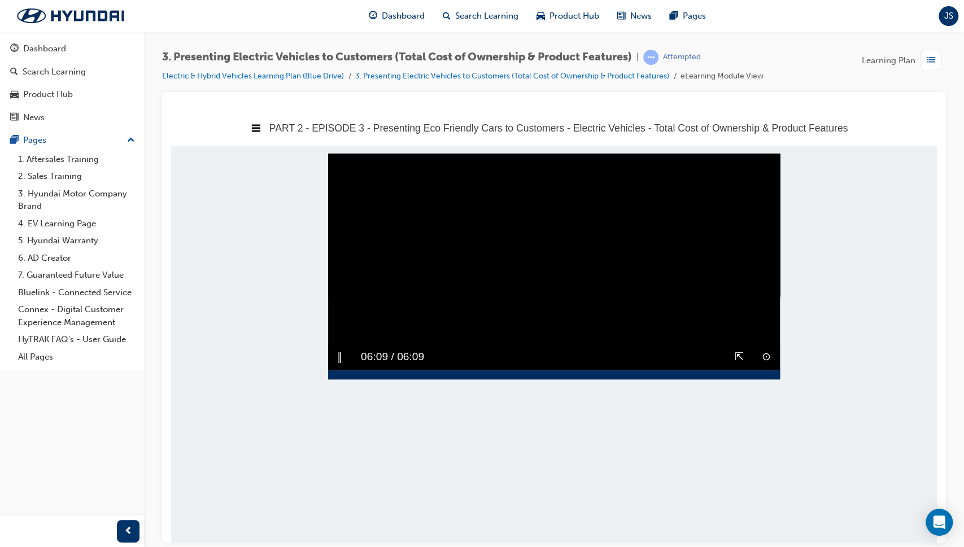
click at [777, 379] on div at bounding box center [554, 374] width 452 height 9
click at [339, 365] on button "▶︎" at bounding box center [341, 357] width 8 height 18
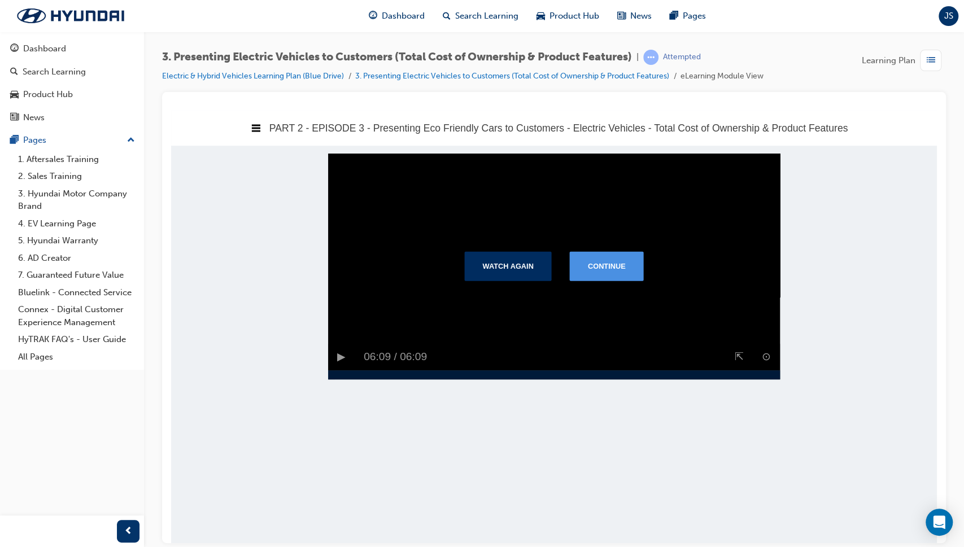
click at [585, 272] on button "Continue" at bounding box center [607, 265] width 74 height 29
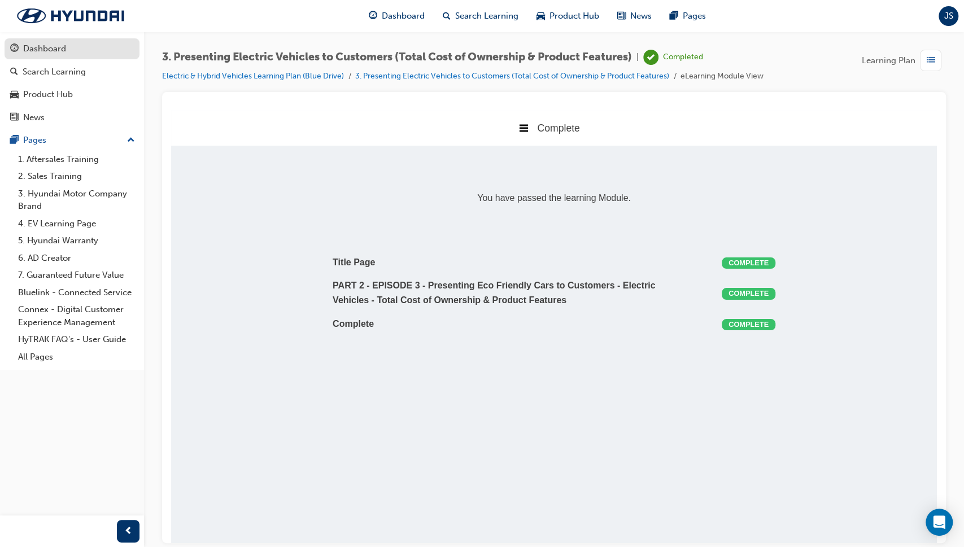
click at [85, 43] on div "Dashboard" at bounding box center [72, 49] width 124 height 14
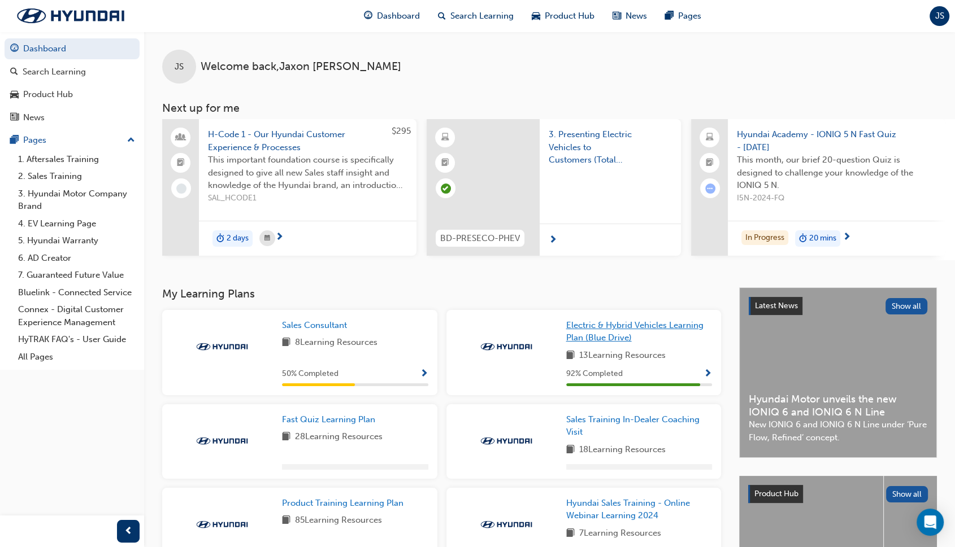
click at [604, 336] on link "Electric & Hybrid Vehicles Learning Plan (Blue Drive)" at bounding box center [639, 331] width 146 height 25
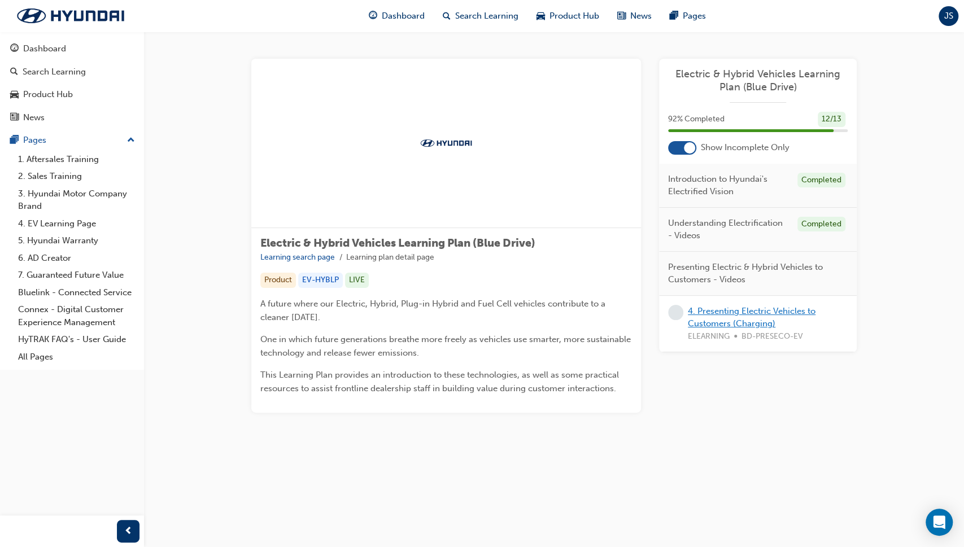
click at [730, 313] on link "4. Presenting Electric Vehicles to Customers (Charging)" at bounding box center [752, 317] width 128 height 23
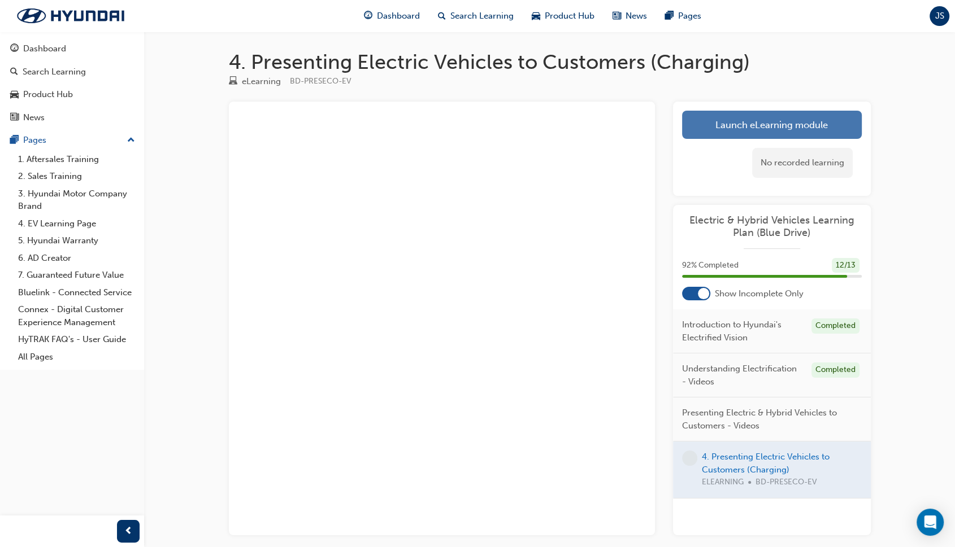
click at [764, 116] on link "Launch eLearning module" at bounding box center [772, 125] width 180 height 28
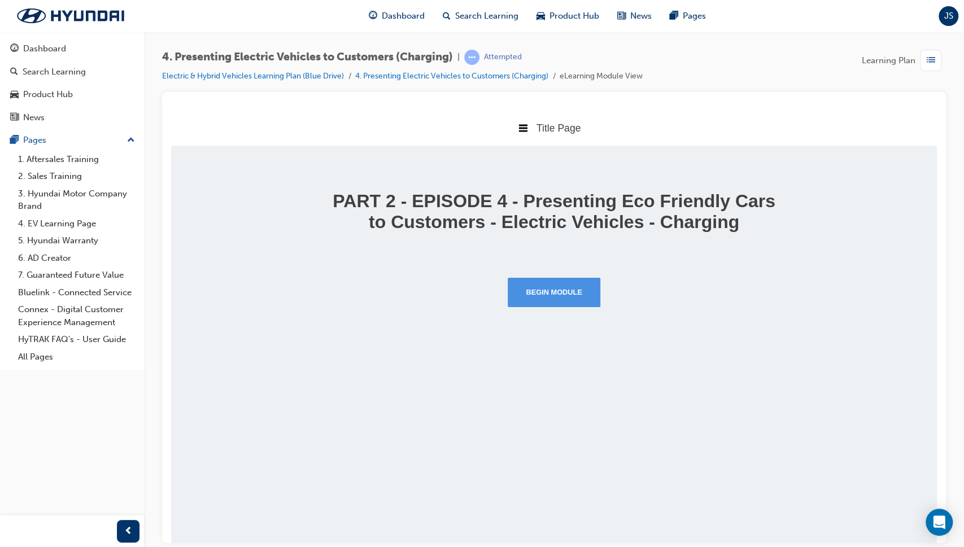
click at [560, 307] on button "Begin Module" at bounding box center [554, 291] width 93 height 29
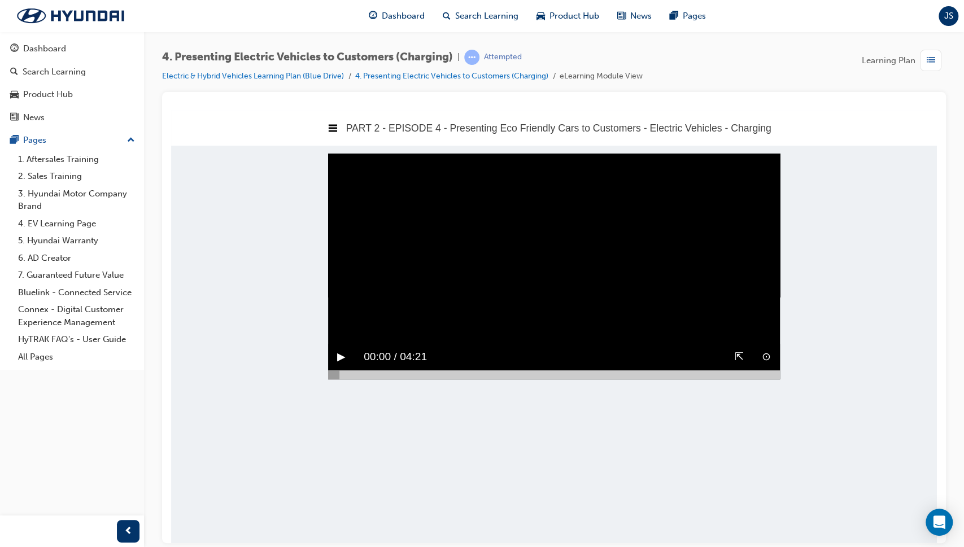
click at [776, 379] on div at bounding box center [554, 374] width 452 height 9
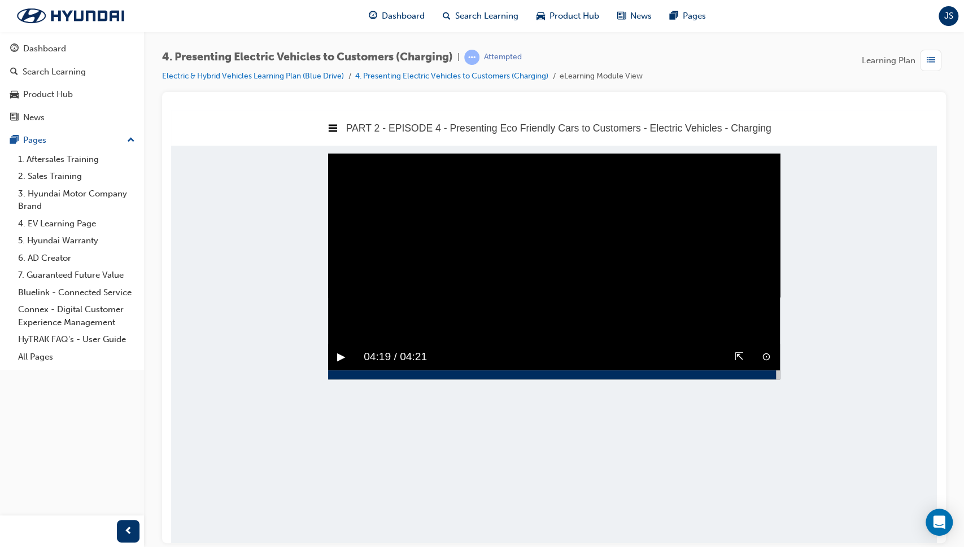
click at [340, 365] on button "▶︎" at bounding box center [341, 357] width 8 height 18
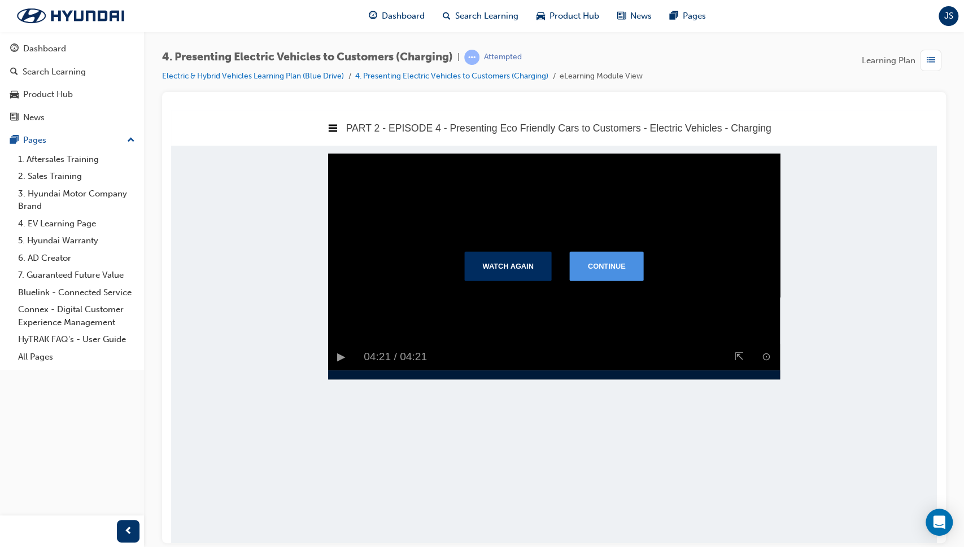
click at [629, 275] on button "Continue" at bounding box center [607, 265] width 74 height 29
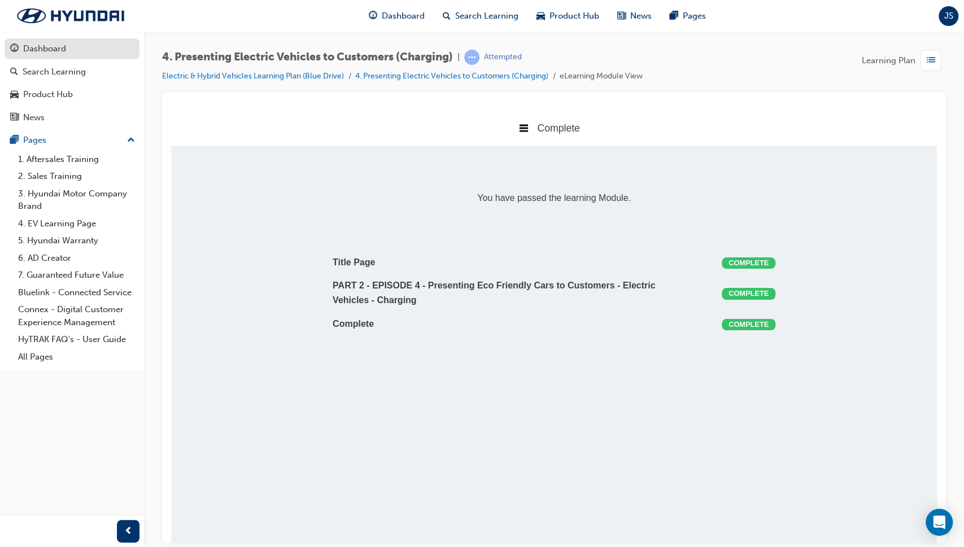
click at [90, 51] on div "Dashboard" at bounding box center [72, 49] width 124 height 14
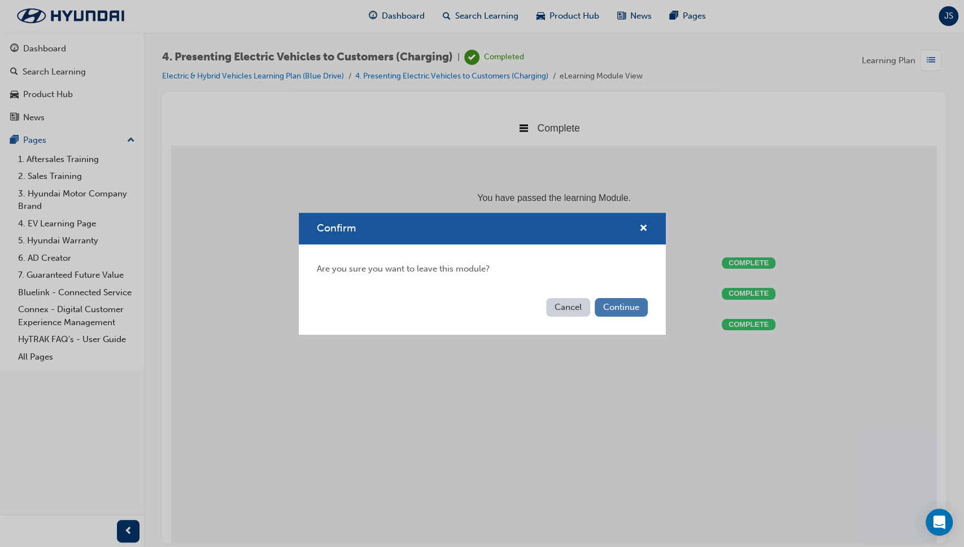
click at [635, 310] on button "Continue" at bounding box center [621, 307] width 53 height 19
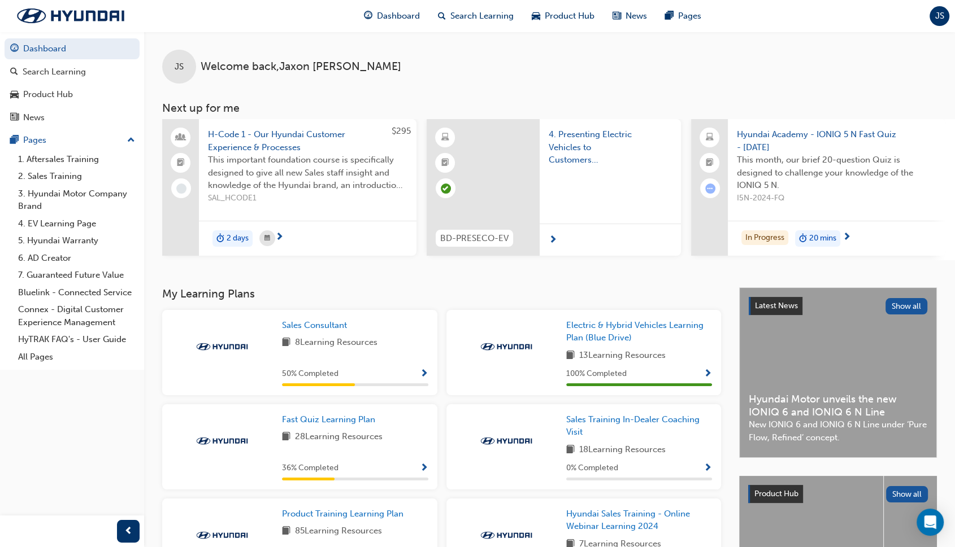
click at [635, 310] on div "My Learning Plans Sales Consultant 8 Learning Resources 50 % Completed Electric…" at bounding box center [450, 518] width 577 height 461
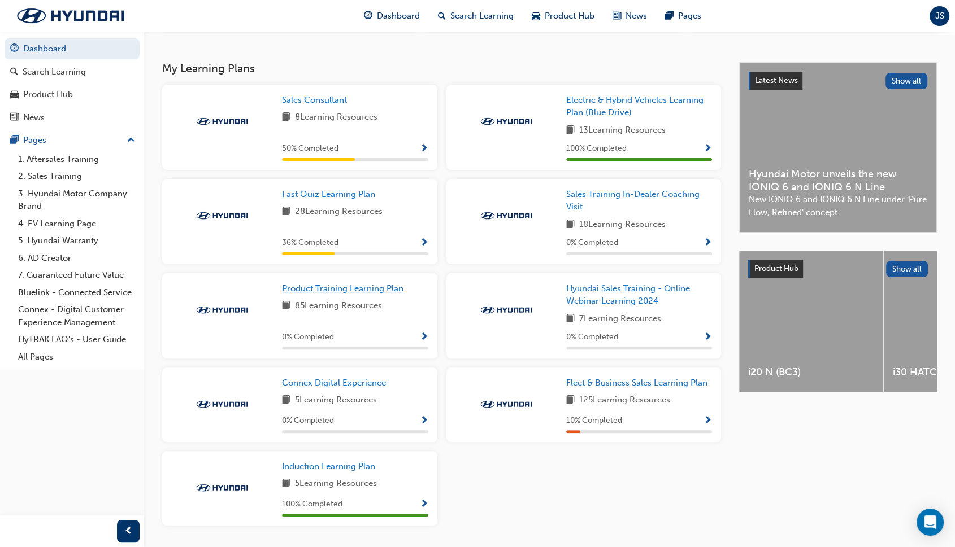
scroll to position [226, 0]
click at [378, 293] on span "Product Training Learning Plan" at bounding box center [342, 288] width 121 height 10
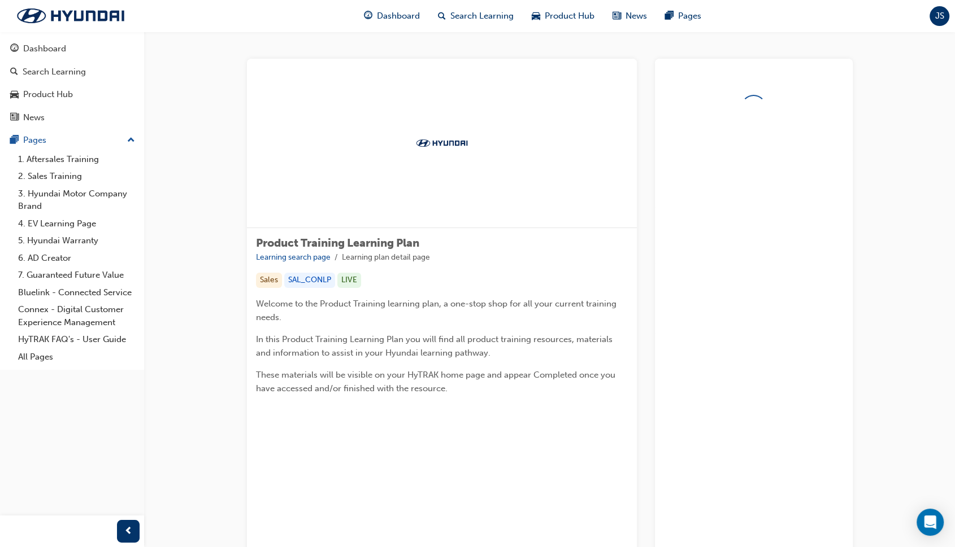
click at [609, 322] on p "Welcome to the Product Training learning plan, a one-stop shop for all your cur…" at bounding box center [442, 310] width 372 height 27
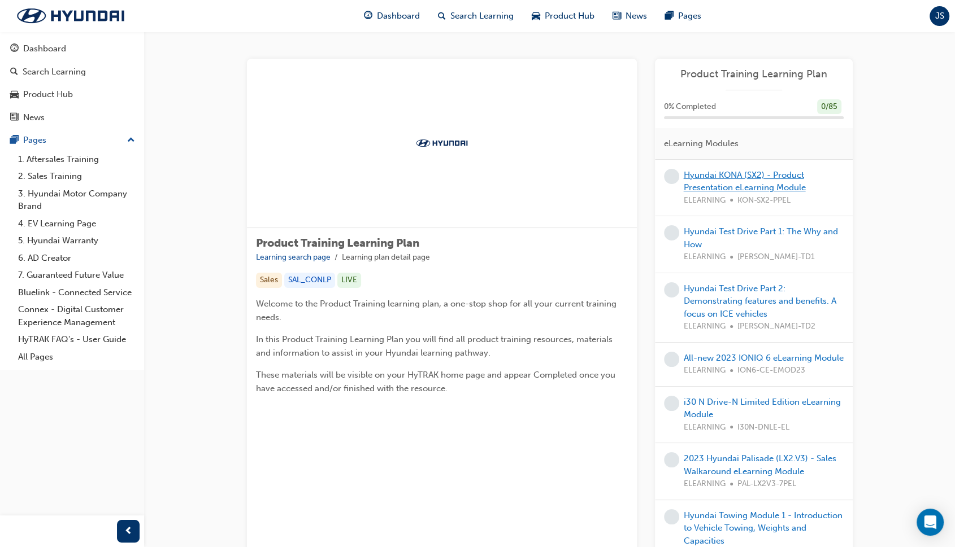
click at [738, 182] on link "Hyundai KONA (SX2) - Product Presentation eLearning Module" at bounding box center [744, 181] width 122 height 23
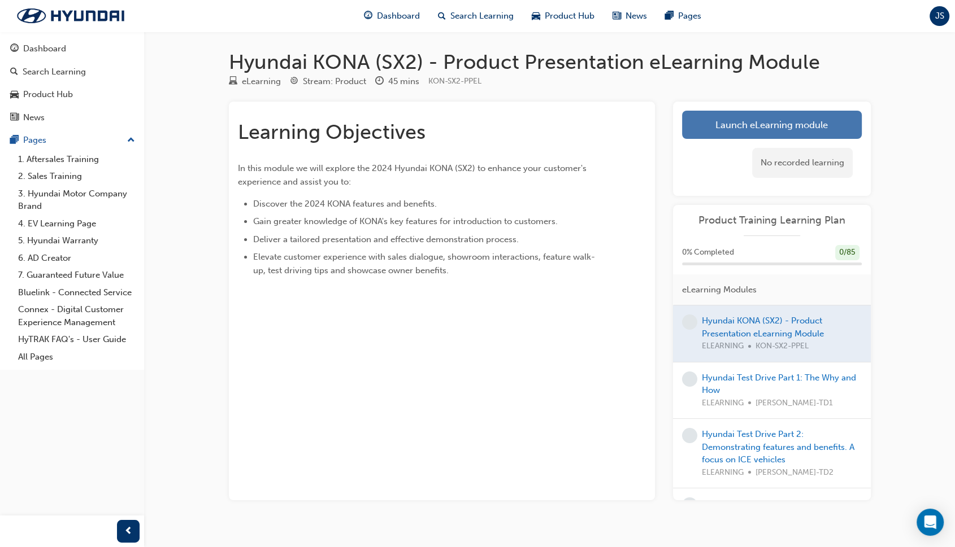
click at [761, 124] on link "Launch eLearning module" at bounding box center [772, 125] width 180 height 28
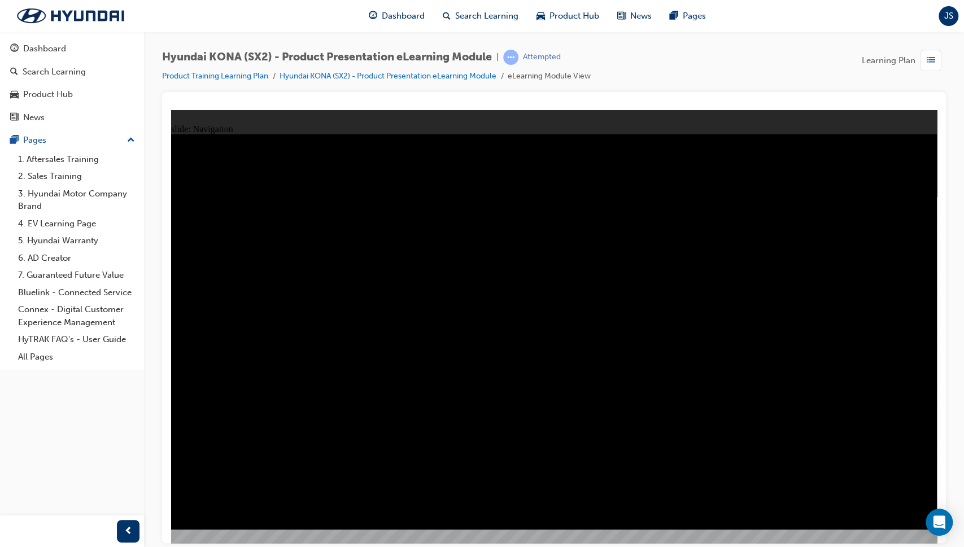
click at [682, 504] on div "Leading The Customer SPACED Rectangle 1 Read more about Identity Interests To d…" at bounding box center [554, 337] width 766 height 406
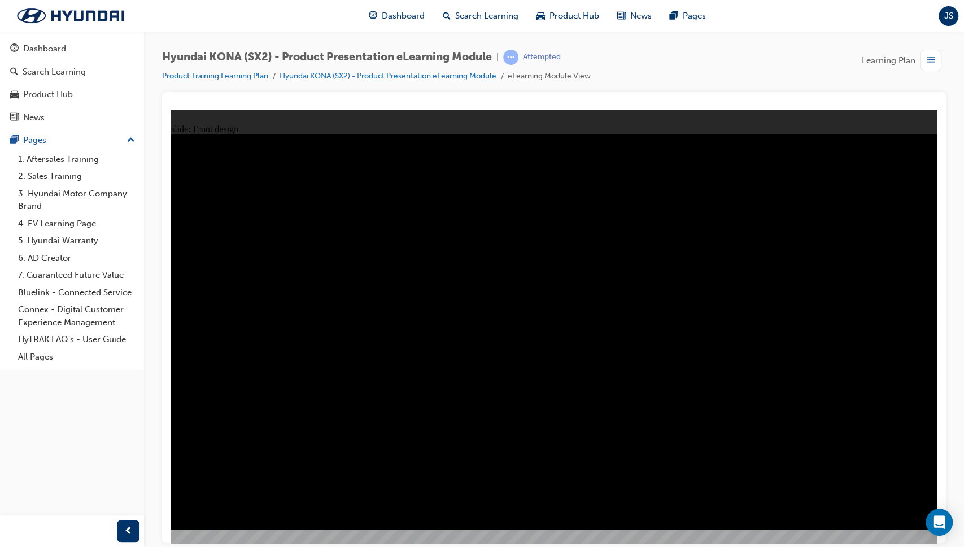
click at [171, 110] on image at bounding box center [171, 110] width 0 height 0
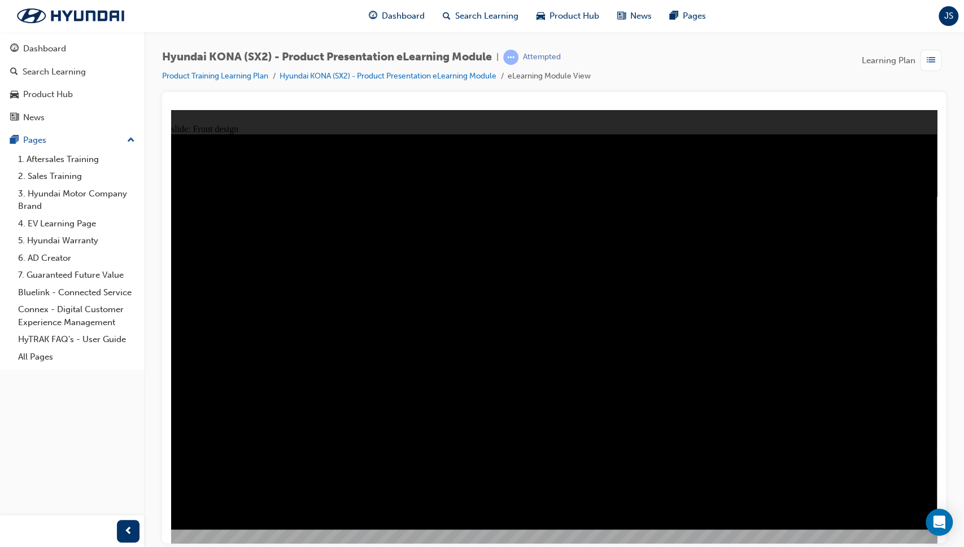
click at [171, 110] on image at bounding box center [171, 110] width 0 height 0
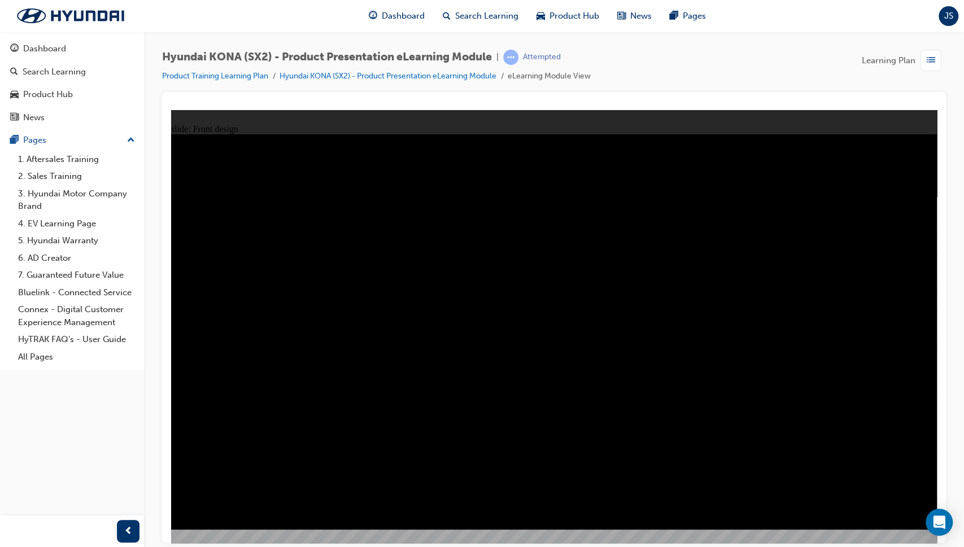
click at [171, 110] on image at bounding box center [171, 110] width 0 height 0
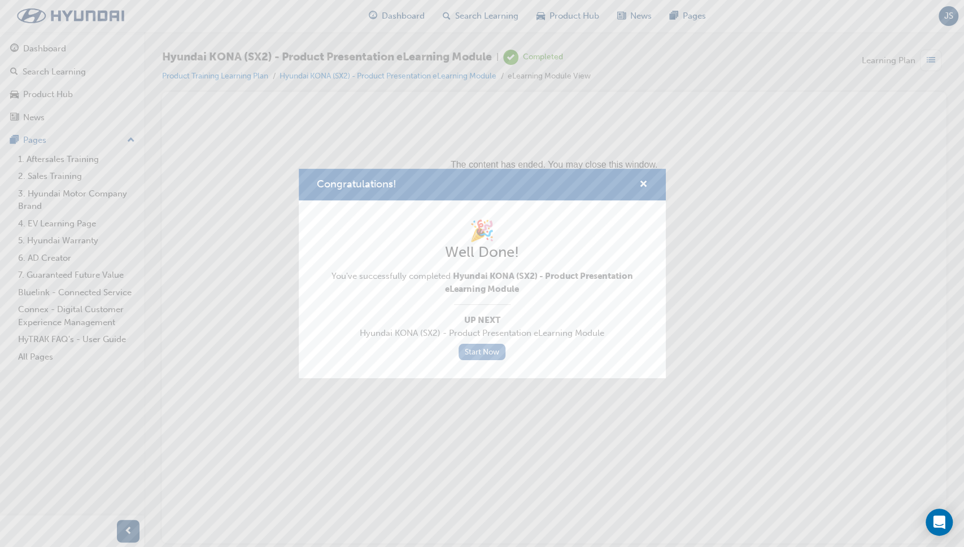
click at [494, 349] on link "Start Now" at bounding box center [482, 352] width 47 height 16
click at [482, 348] on link "Start Now" at bounding box center [482, 352] width 47 height 16
click at [642, 188] on span "cross-icon" at bounding box center [643, 185] width 8 height 10
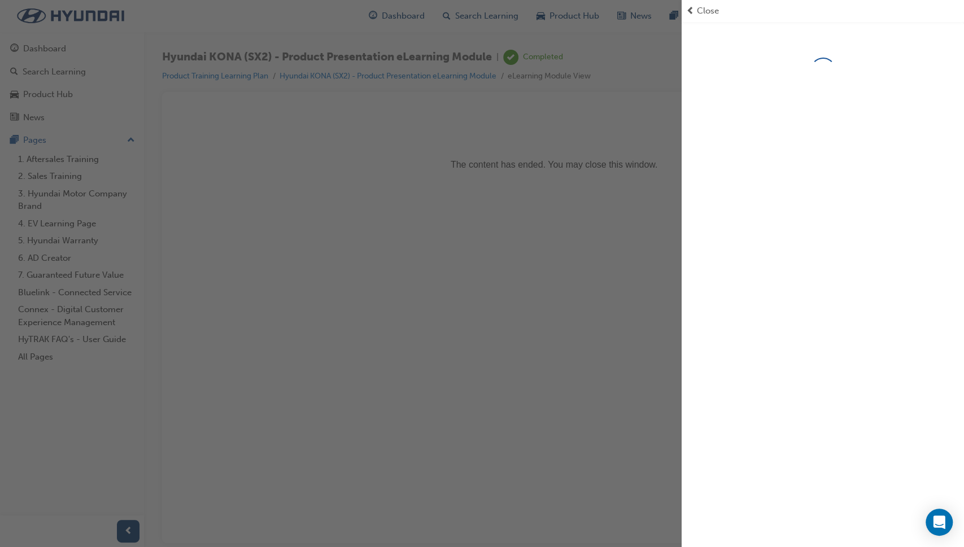
click at [697, 8] on span "Close" at bounding box center [708, 11] width 22 height 13
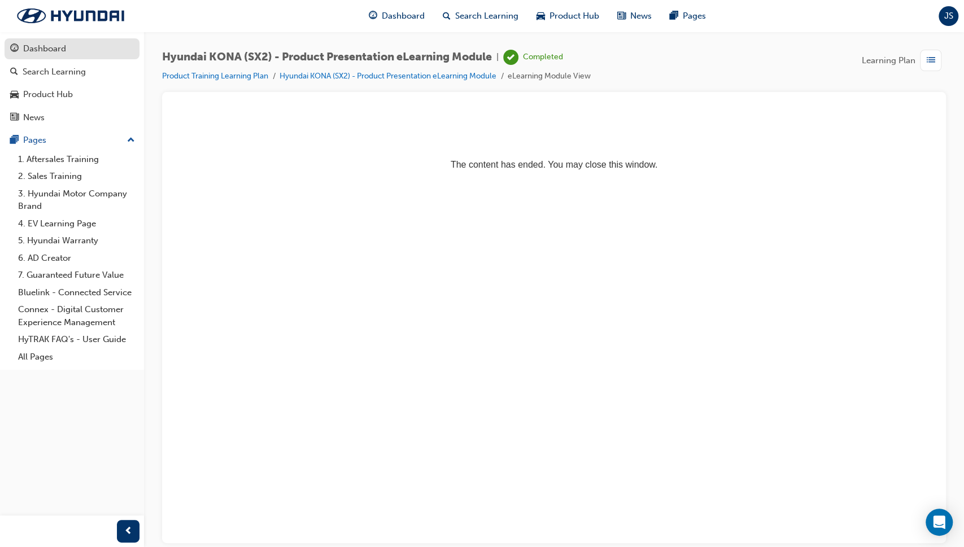
click at [77, 52] on div "Dashboard" at bounding box center [72, 49] width 124 height 14
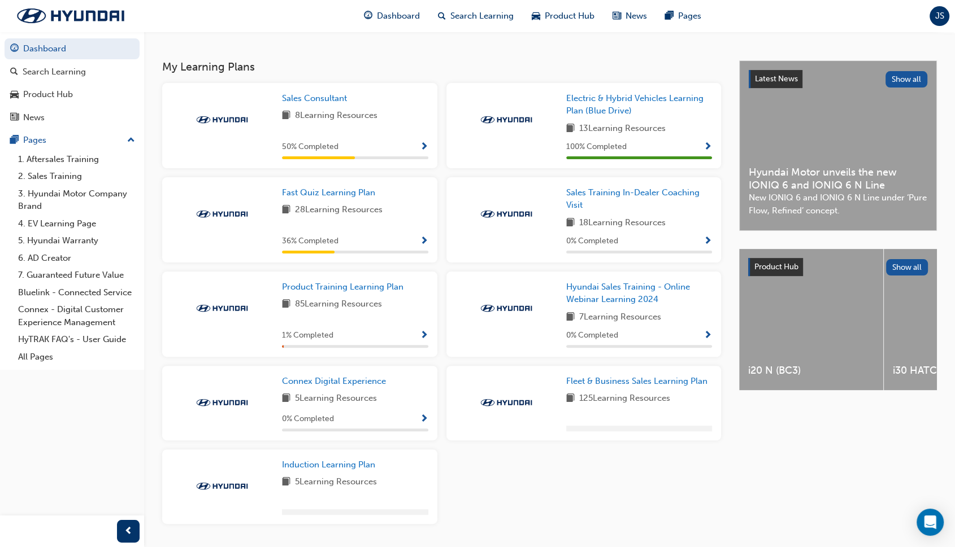
scroll to position [228, 0]
click at [354, 293] on link "Product Training Learning Plan" at bounding box center [345, 286] width 126 height 13
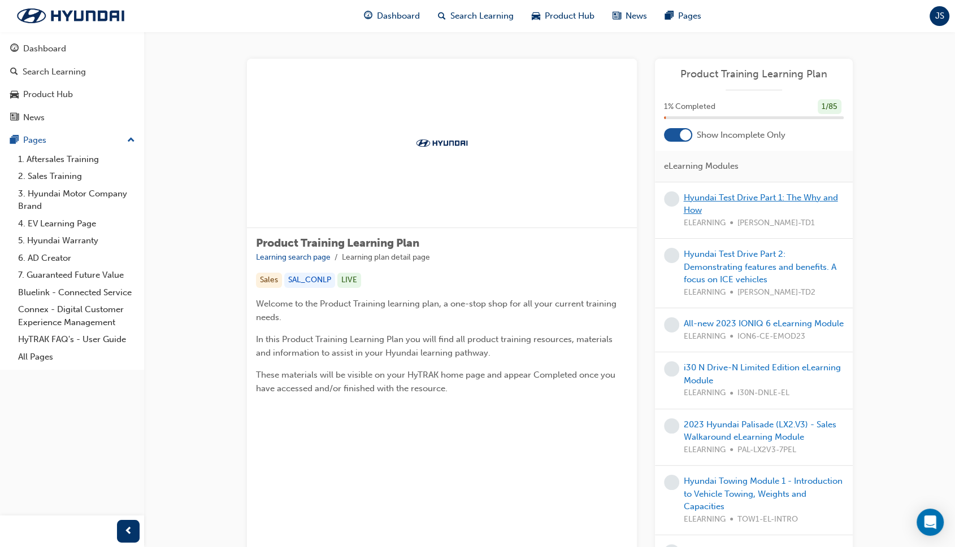
click at [775, 195] on link "Hyundai Test Drive Part 1: The Why and How" at bounding box center [760, 204] width 154 height 23
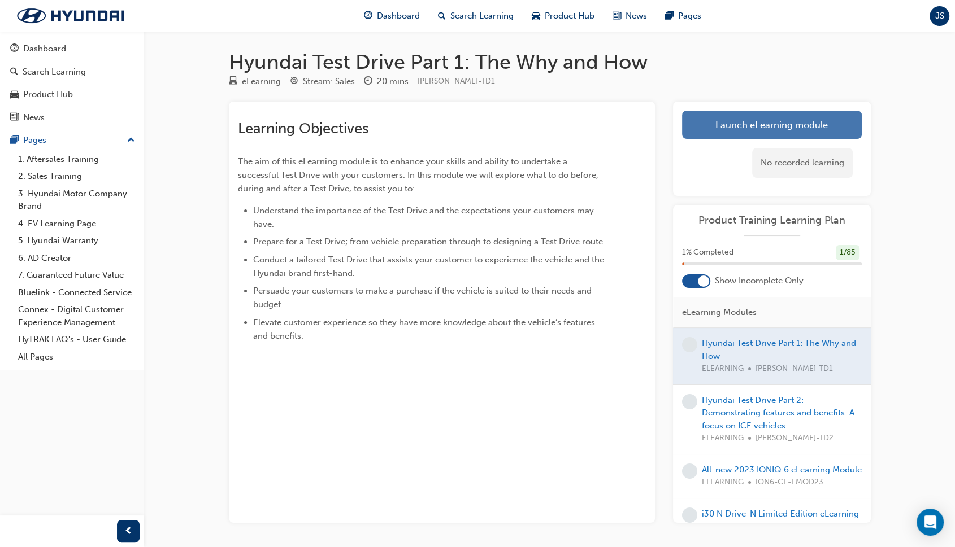
click at [773, 136] on link "Launch eLearning module" at bounding box center [772, 125] width 180 height 28
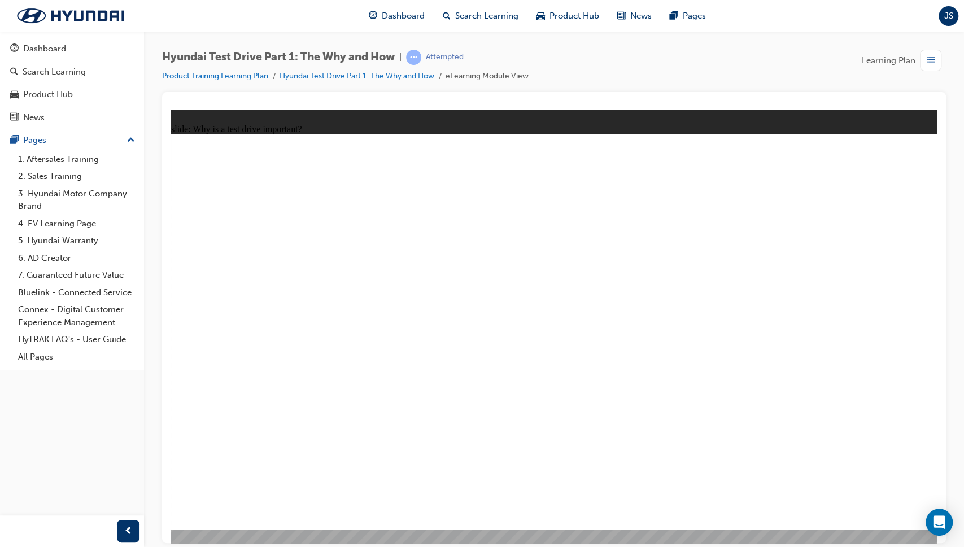
click at [27, 38] on link "Dashboard" at bounding box center [72, 48] width 135 height 21
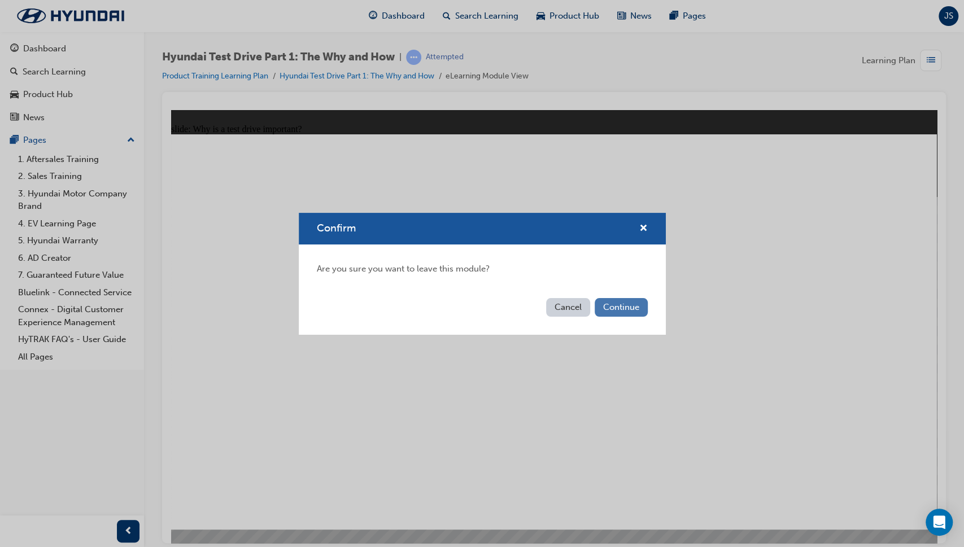
click at [632, 310] on button "Continue" at bounding box center [621, 307] width 53 height 19
